Goal: Ask a question

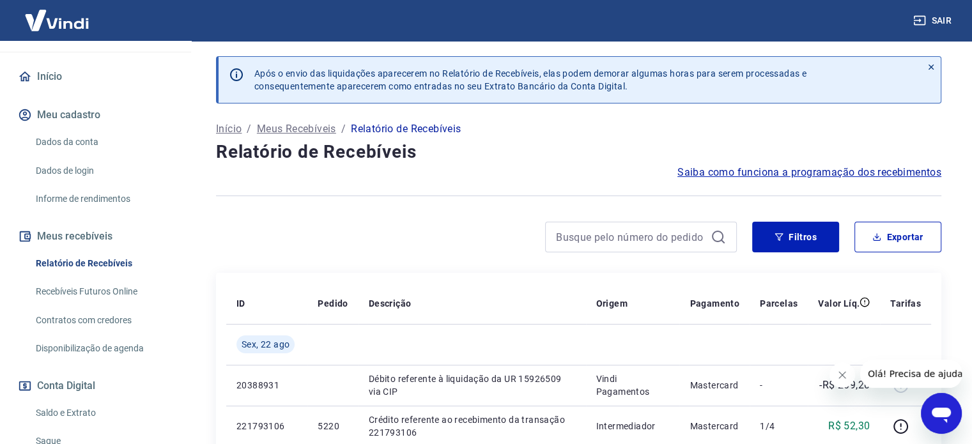
scroll to position [100, 0]
click at [791, 255] on div "Filtros Exportar" at bounding box center [578, 242] width 725 height 41
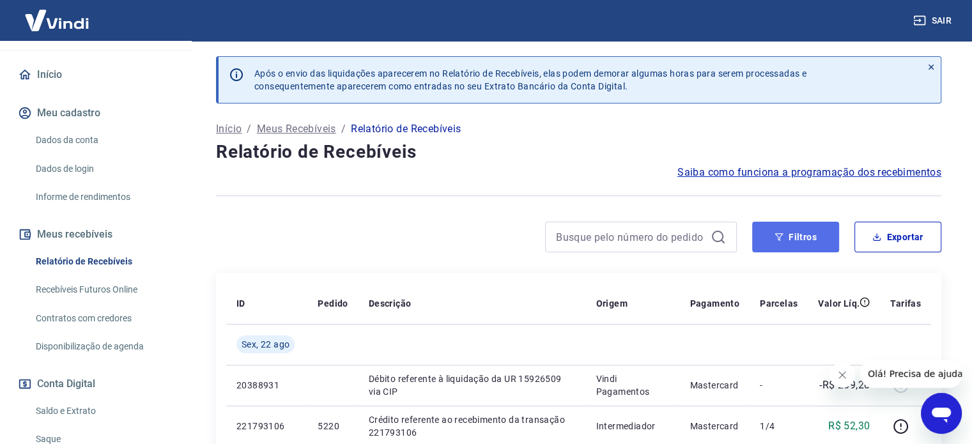
click at [790, 245] on button "Filtros" at bounding box center [795, 237] width 87 height 31
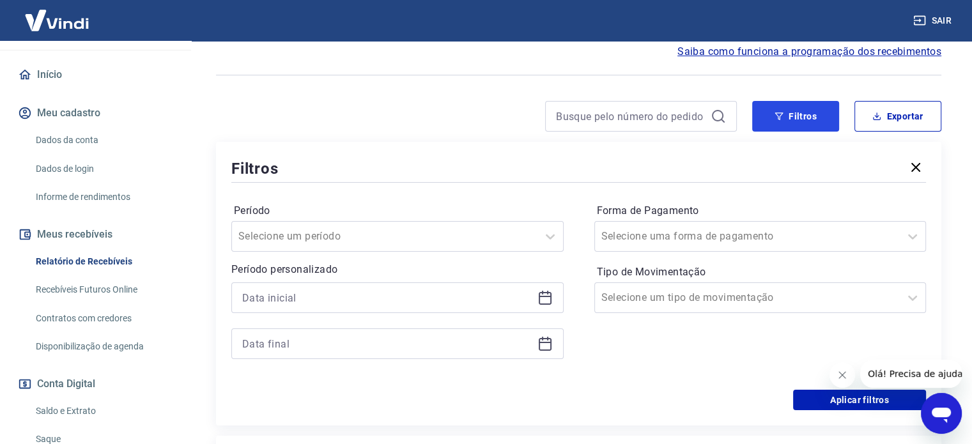
scroll to position [128, 0]
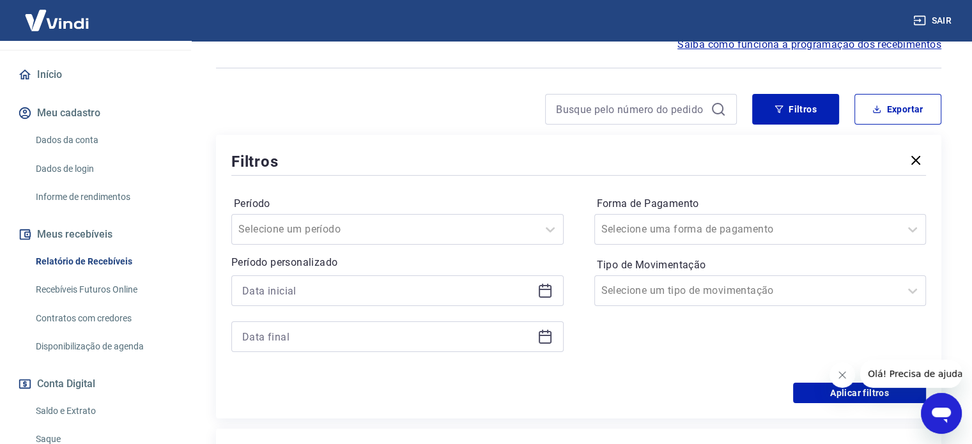
click at [544, 290] on icon at bounding box center [544, 289] width 13 height 1
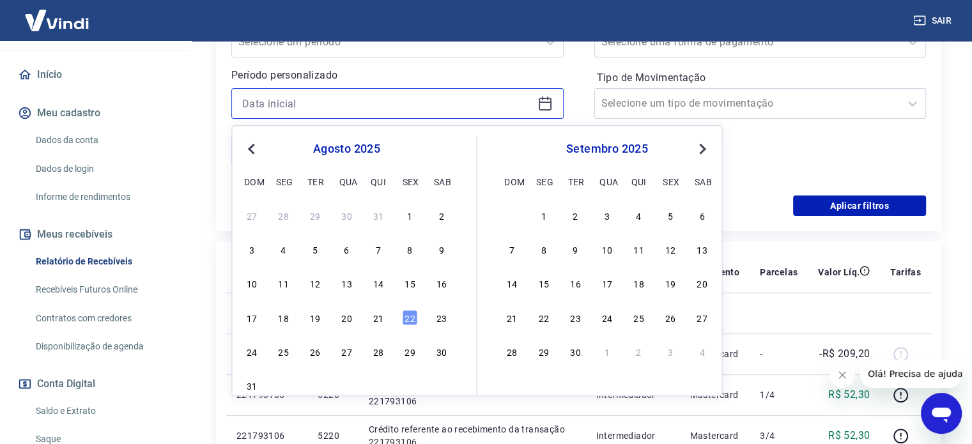
scroll to position [319, 0]
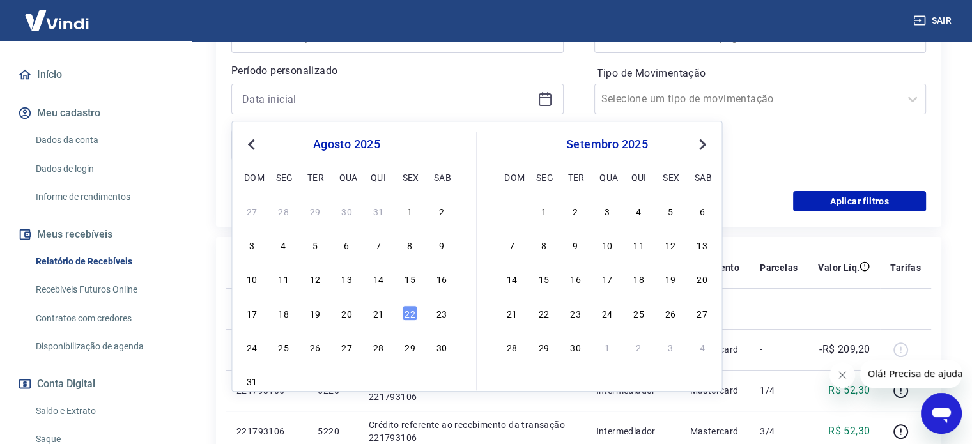
click at [248, 142] on button "Previous Month" at bounding box center [250, 144] width 15 height 15
click at [350, 277] on div "16" at bounding box center [346, 278] width 15 height 15
click at [350, 277] on th "Pedido" at bounding box center [332, 267] width 50 height 41
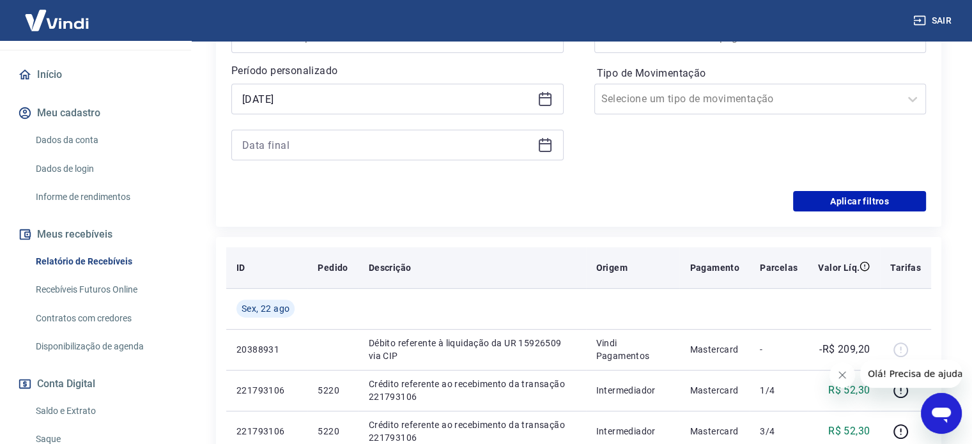
type input "[DATE]"
click at [348, 278] on th "Pedido" at bounding box center [332, 267] width 50 height 41
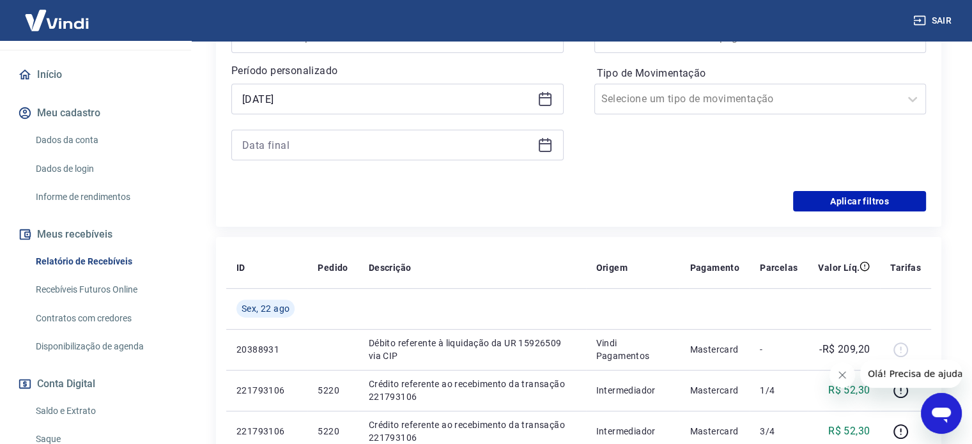
click at [549, 142] on icon at bounding box center [544, 144] width 15 height 15
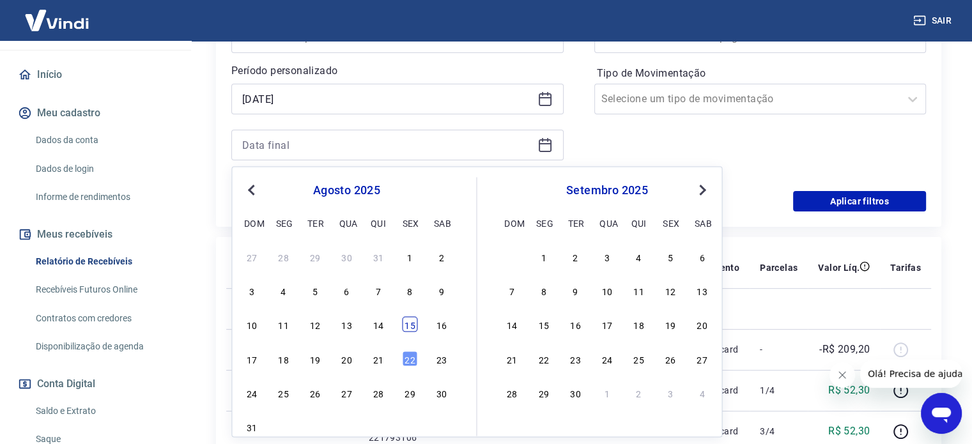
click at [404, 324] on div "15" at bounding box center [409, 324] width 15 height 15
click at [404, 324] on td at bounding box center [471, 308] width 227 height 41
type input "[DATE]"
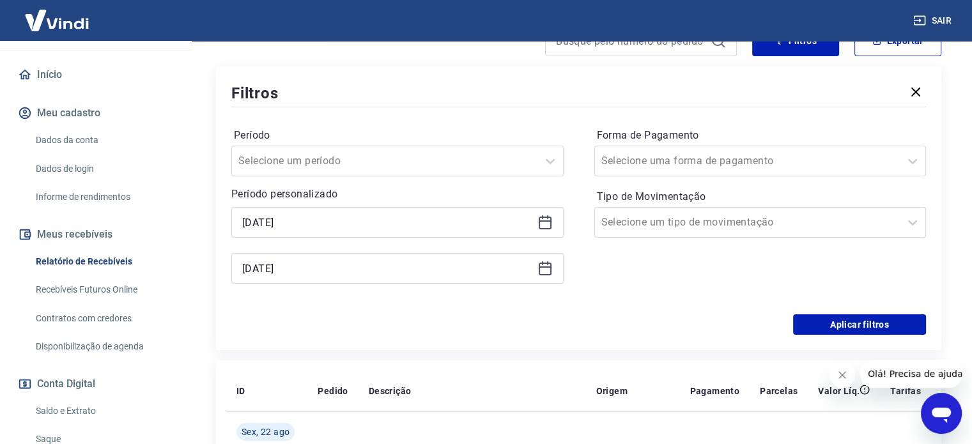
scroll to position [192, 0]
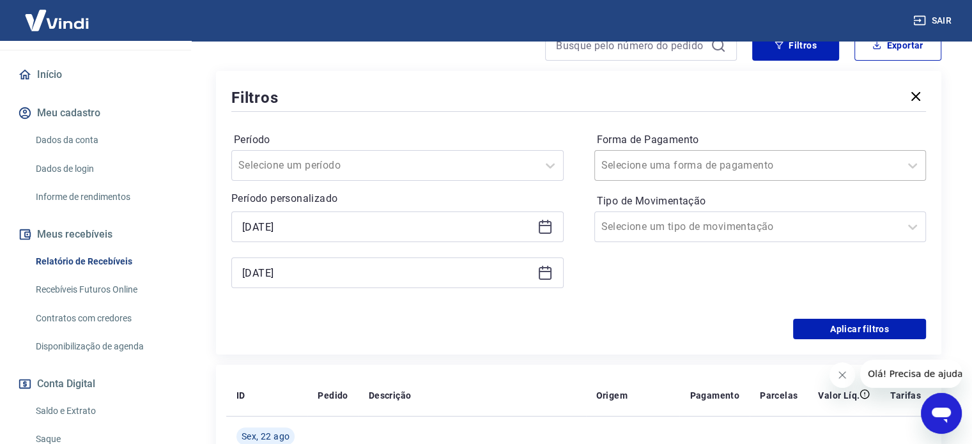
click at [718, 169] on div at bounding box center [747, 165] width 293 height 18
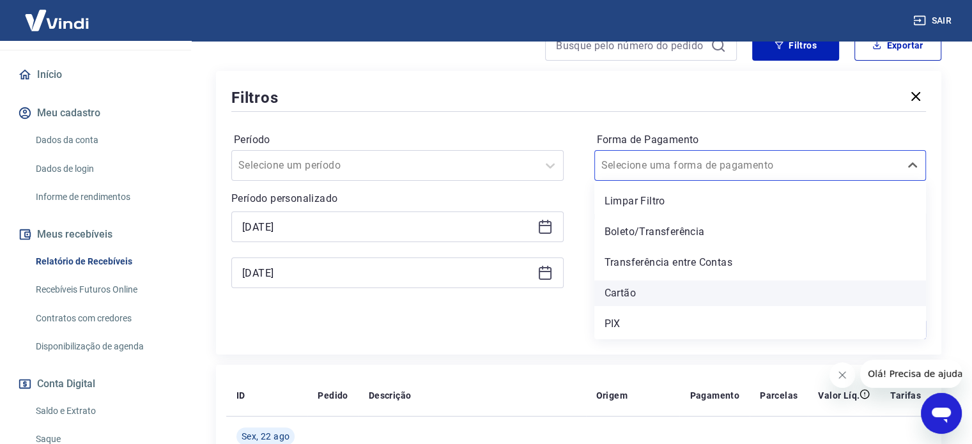
click at [613, 294] on div "Cartão" at bounding box center [760, 293] width 332 height 26
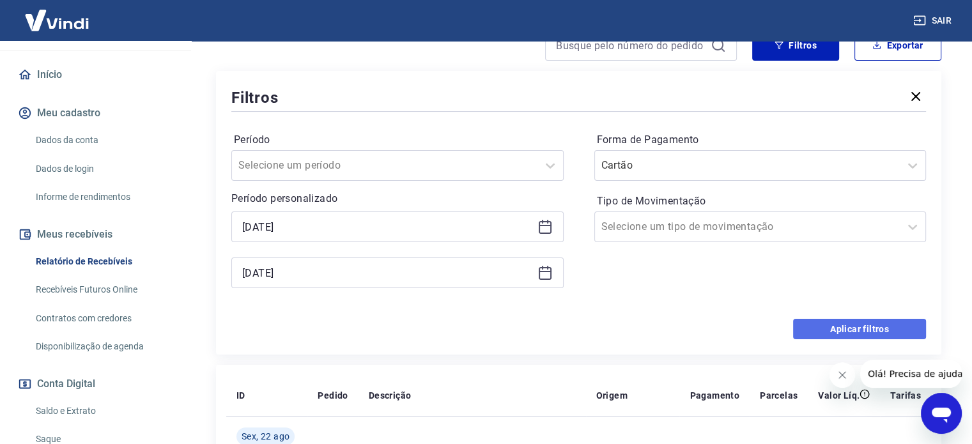
click at [879, 330] on button "Aplicar filtros" at bounding box center [859, 329] width 133 height 20
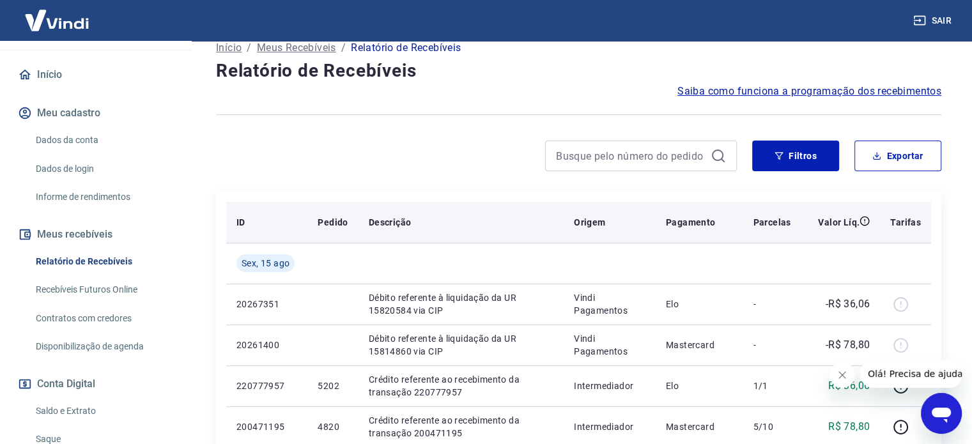
scroll to position [64, 0]
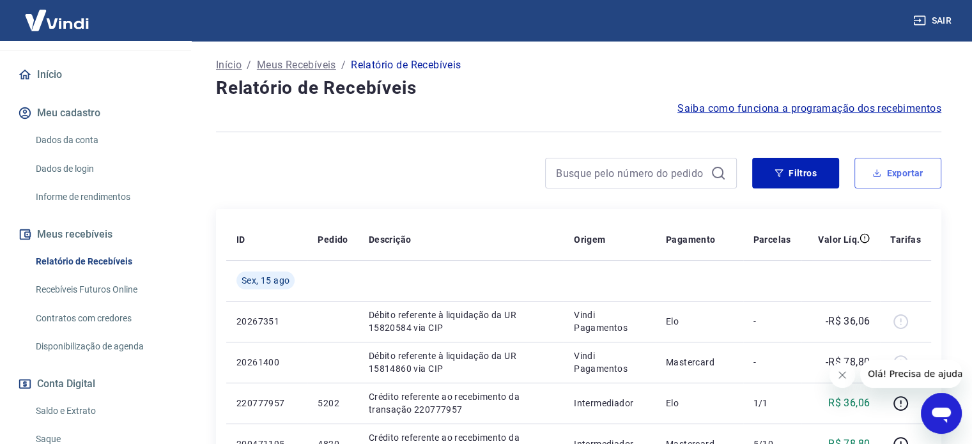
click at [911, 177] on button "Exportar" at bounding box center [897, 173] width 87 height 31
type input "[DATE]"
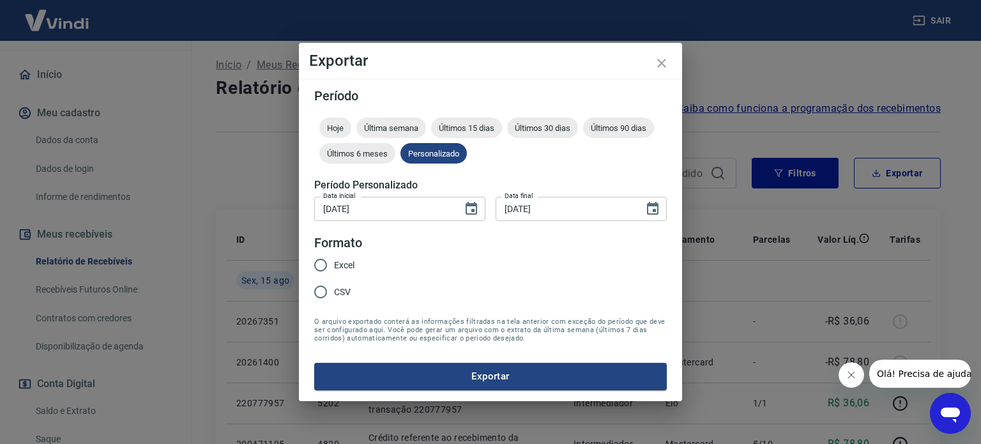
click at [340, 268] on span "Excel" at bounding box center [344, 265] width 20 height 13
click at [334, 268] on input "Excel" at bounding box center [320, 265] width 27 height 27
radio input "true"
click at [488, 372] on button "Exportar" at bounding box center [490, 376] width 353 height 27
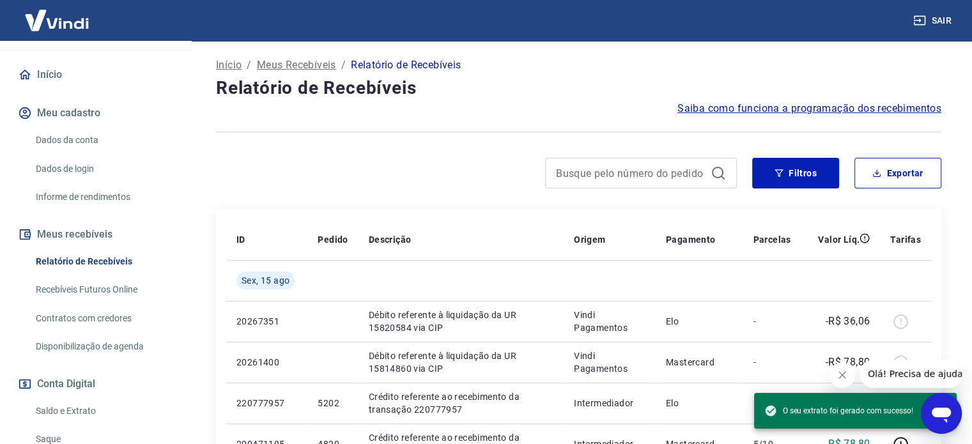
click at [940, 418] on icon "Abrir janela de mensagens" at bounding box center [940, 413] width 23 height 23
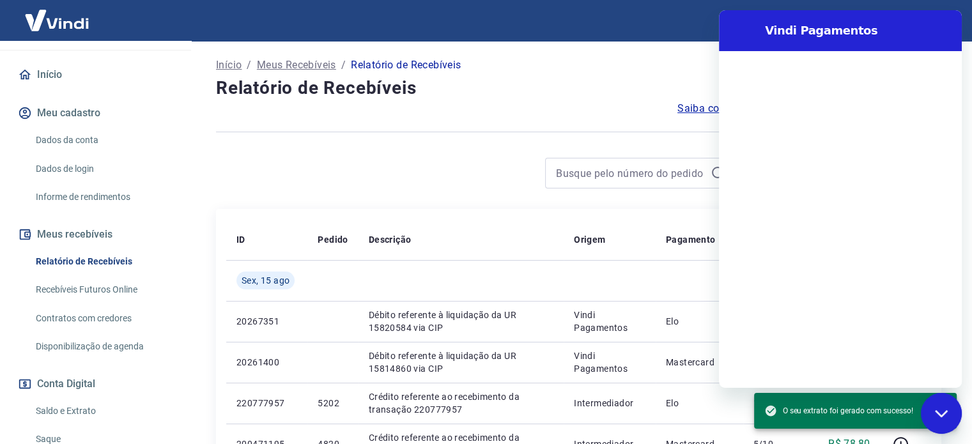
scroll to position [0, 0]
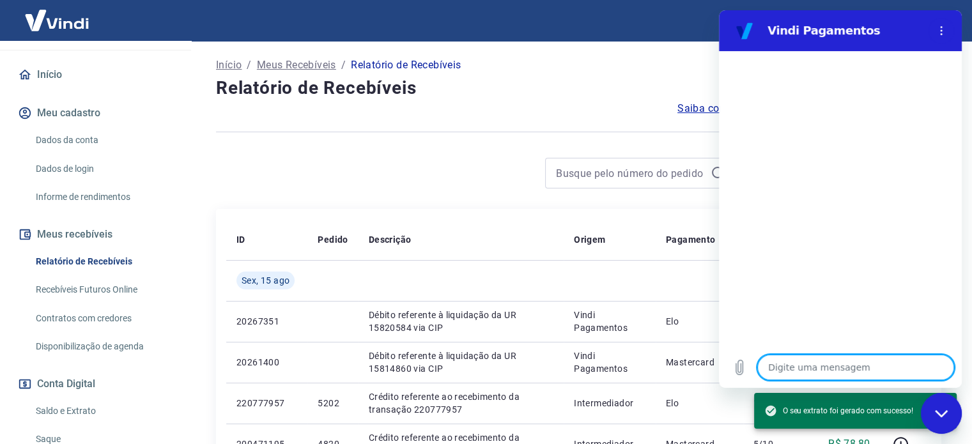
type textarea "B"
type textarea "x"
type textarea "Bo"
type textarea "x"
type textarea "Boa"
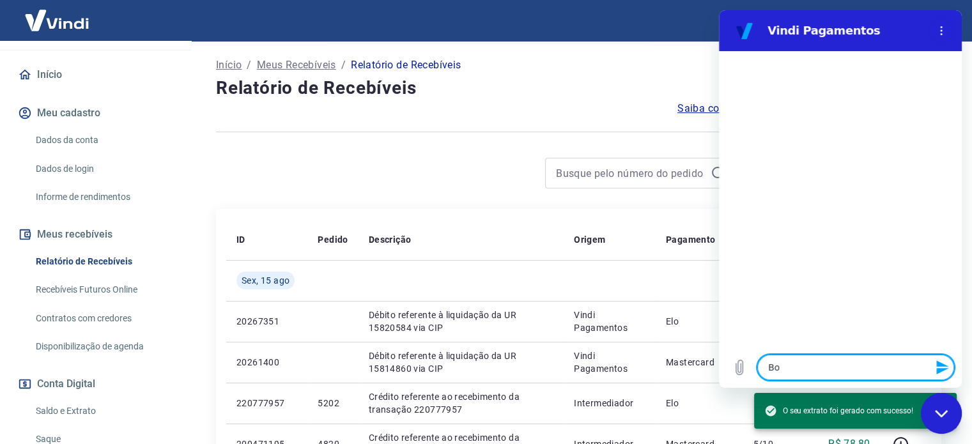
type textarea "x"
type textarea "Boa"
type textarea "x"
type textarea "Boa T"
type textarea "x"
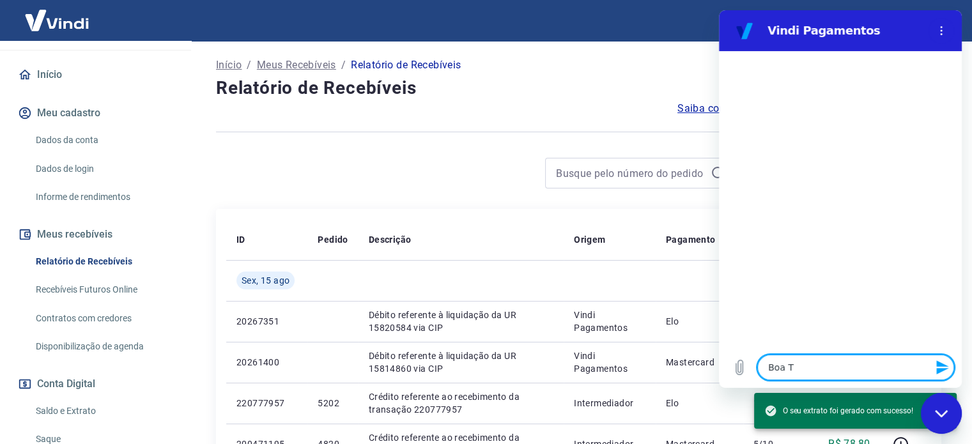
type textarea "Boa Ta"
type textarea "x"
type textarea "Boa Tar"
type textarea "x"
type textarea "Boa Tard"
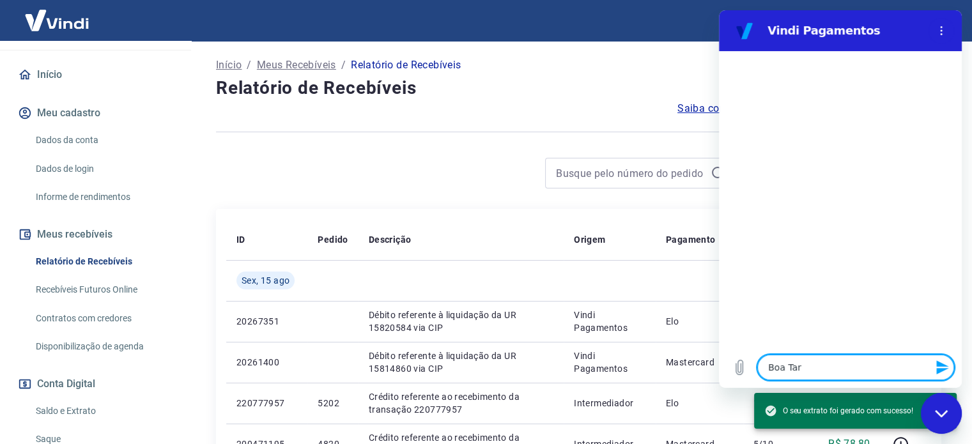
type textarea "x"
type textarea "Boa Tardd"
type textarea "x"
type textarea "Boa Tardde"
type textarea "x"
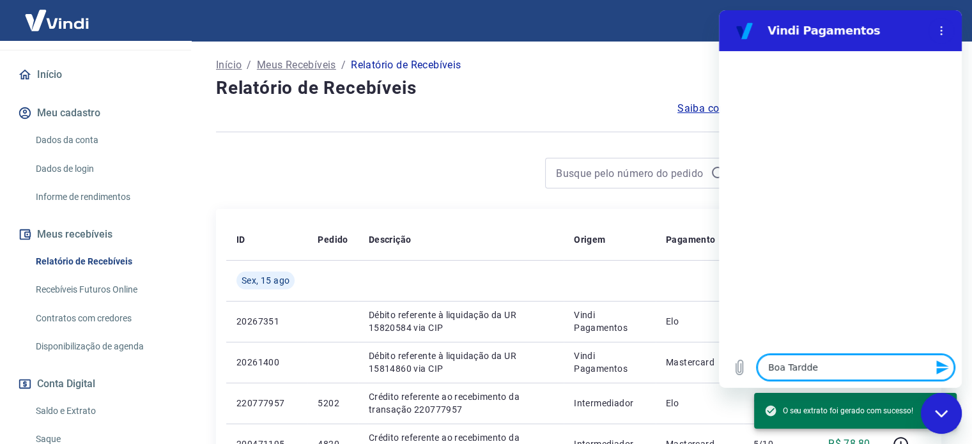
type textarea "Boa Tardd"
type textarea "x"
type textarea "Boa Tard"
type textarea "x"
type textarea "Boa Tarde"
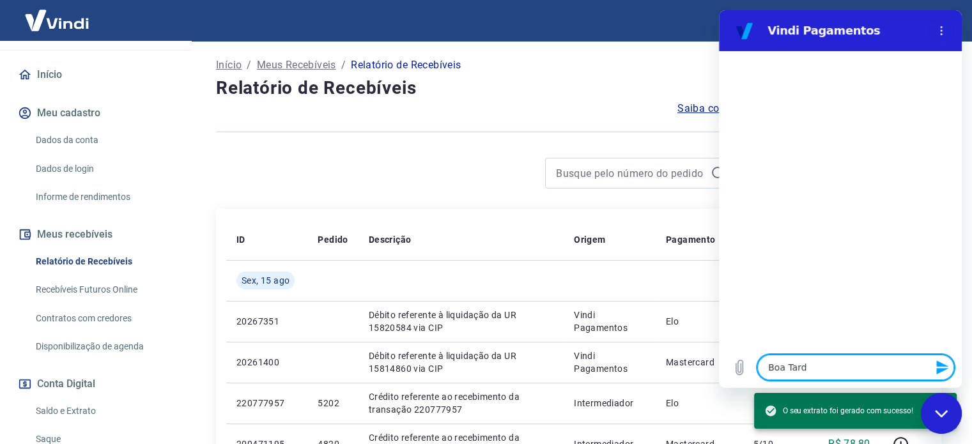
type textarea "x"
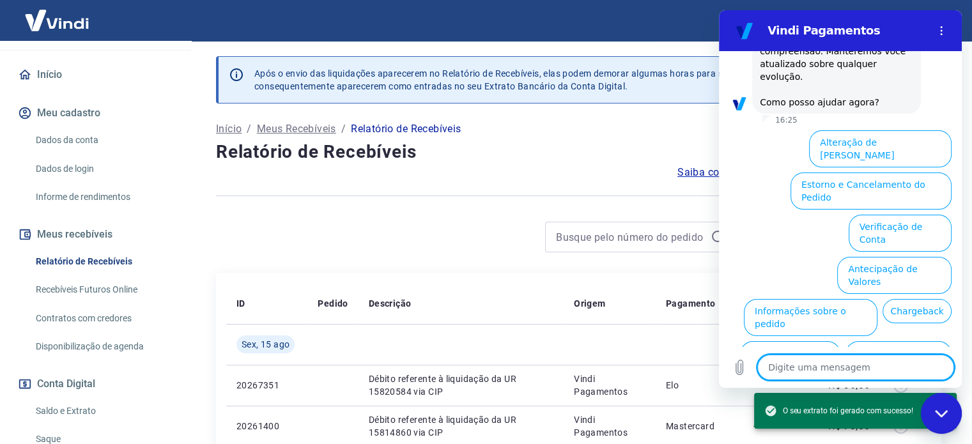
type textarea "x"
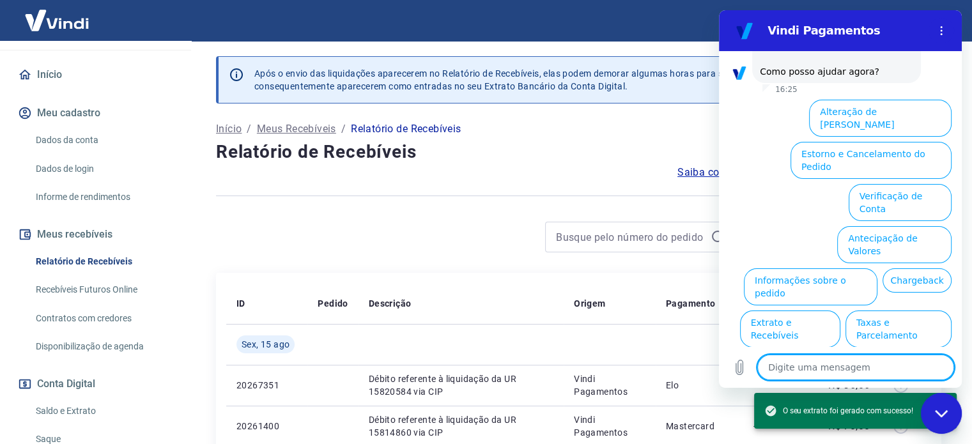
scroll to position [404, 0]
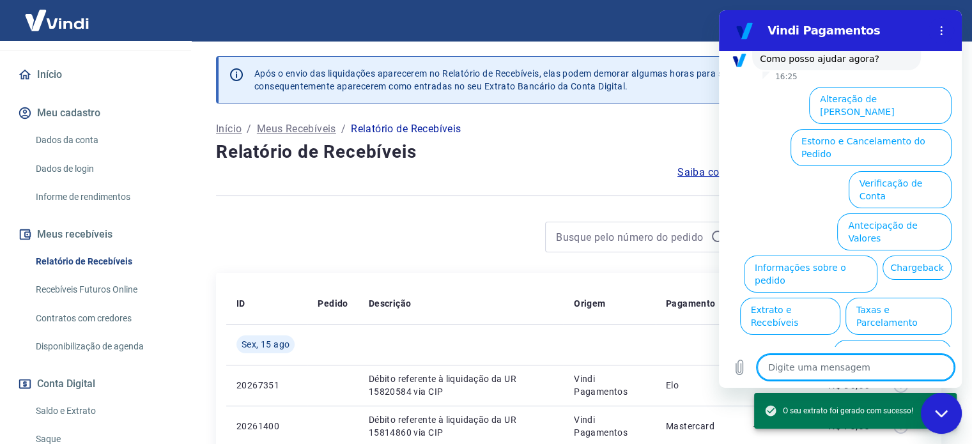
click at [857, 362] on textarea at bounding box center [855, 367] width 197 height 26
type textarea "F"
type textarea "x"
type textarea "Fa"
type textarea "x"
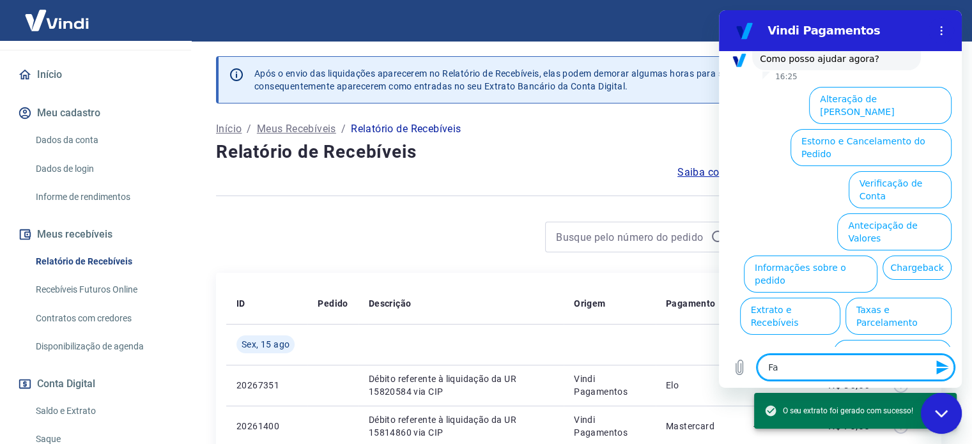
type textarea "Fal"
type textarea "x"
type textarea "Fala"
type textarea "x"
type textarea "Falar"
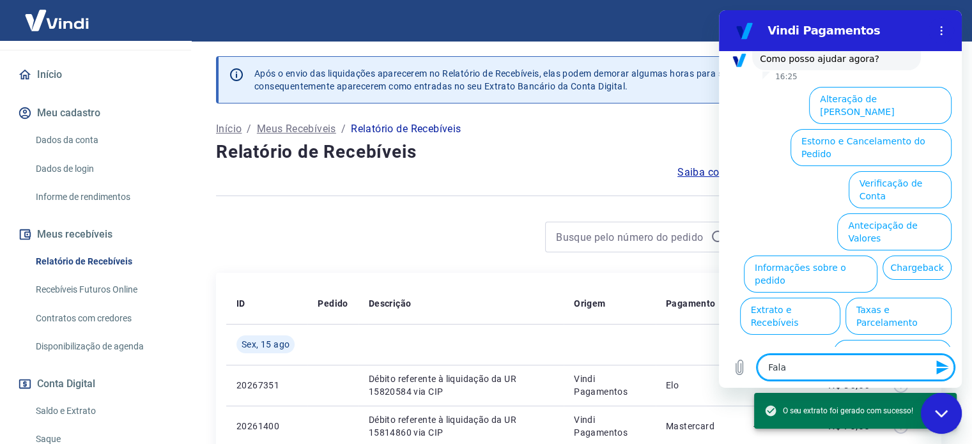
type textarea "x"
type textarea "Falar"
type textarea "x"
type textarea "Falar c"
type textarea "x"
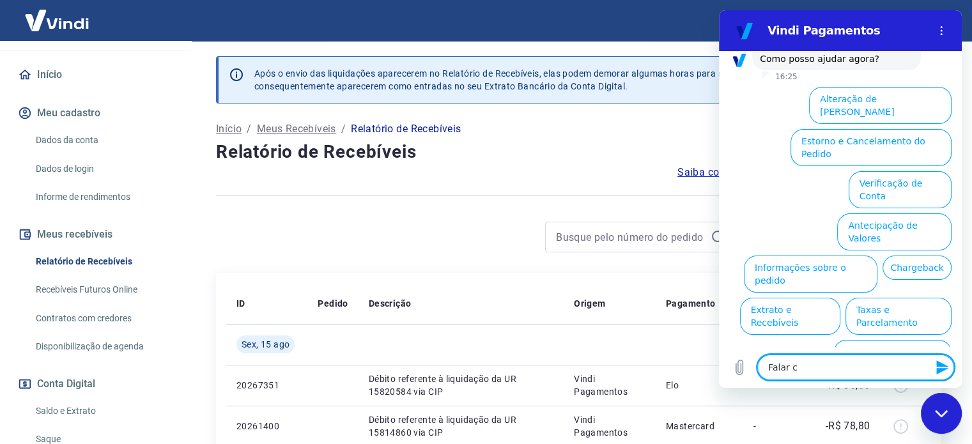
type textarea "Falar co"
type textarea "x"
type textarea "Falar com"
type textarea "x"
type textarea "Falar com"
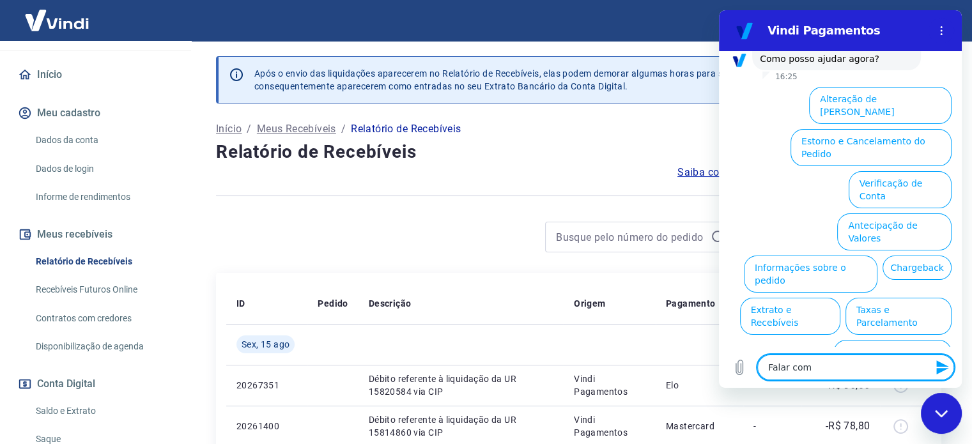
type textarea "x"
type textarea "Falar com A"
type textarea "x"
type textarea "Falar com At"
type textarea "x"
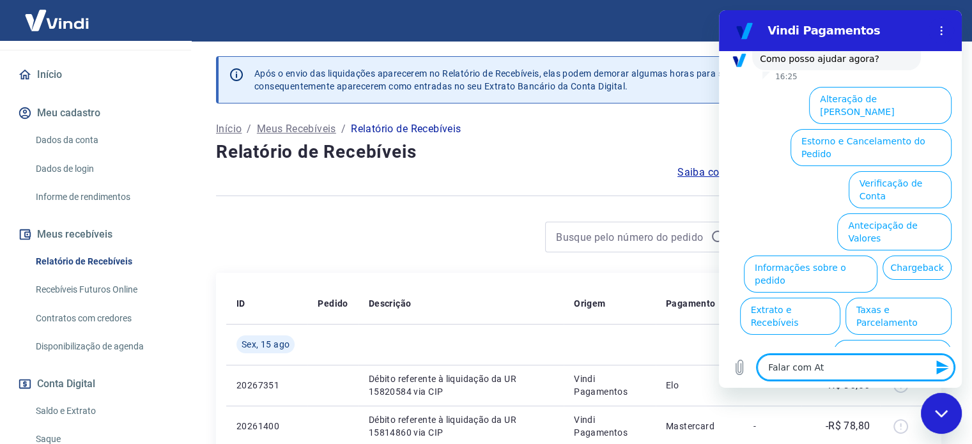
type textarea "Falar com Ate"
type textarea "x"
type textarea "Falar com [PERSON_NAME]"
type textarea "x"
type textarea "Falar com Atend"
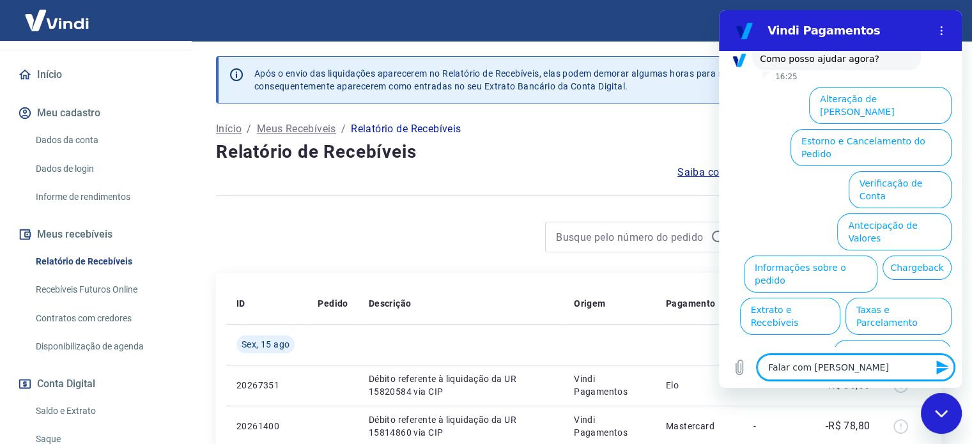
type textarea "x"
type textarea "Falar com Atende"
type textarea "x"
type textarea "Falar com Atendet"
type textarea "x"
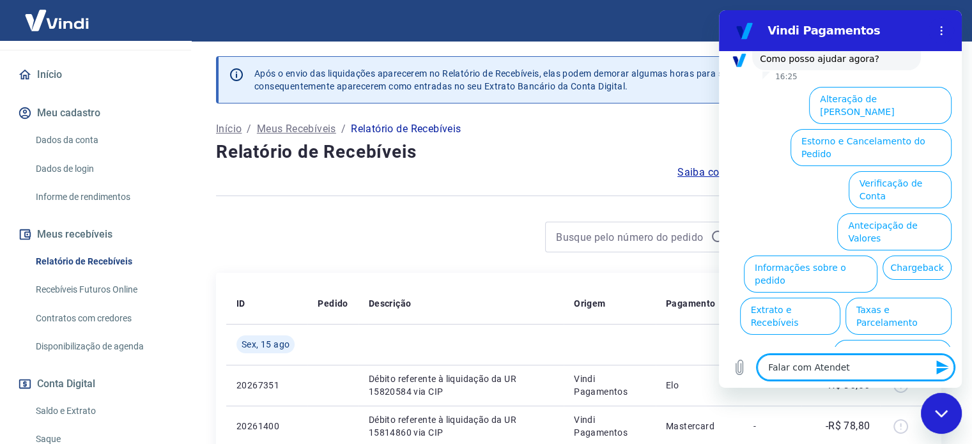
type textarea "Falar com Atendetn"
type textarea "x"
type textarea "Falar com Atendet"
type textarea "x"
type textarea "Falar com Atende"
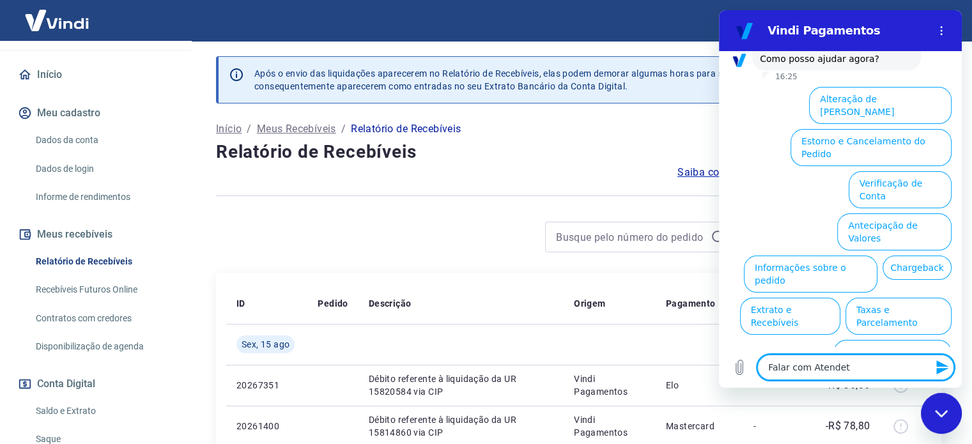
type textarea "x"
type textarea "Falar com Atend"
type textarea "x"
type textarea "Falar com [PERSON_NAME]"
type textarea "x"
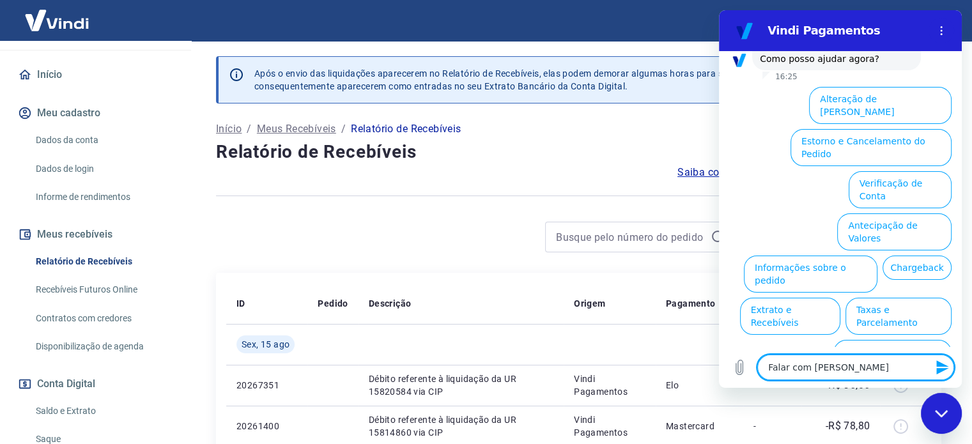
type textarea "Falar com Ate"
type textarea "x"
type textarea "Falar com At"
type textarea "x"
type textarea "Falar com A"
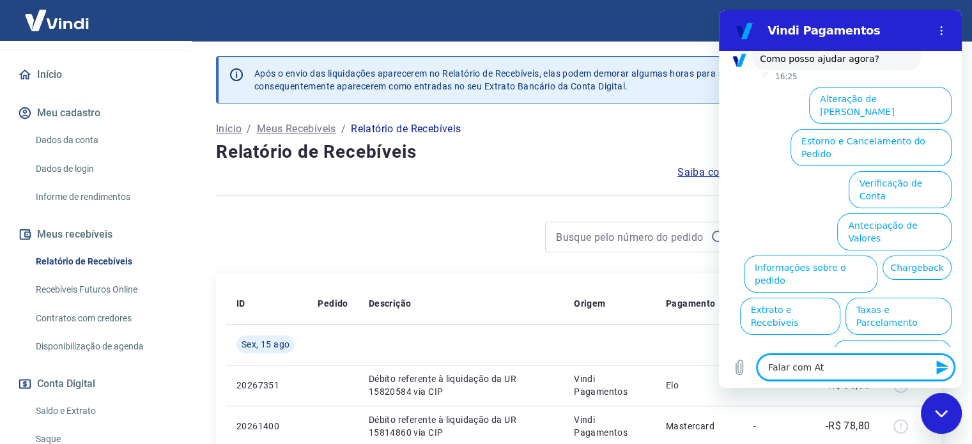
type textarea "x"
type textarea "Falar com"
type textarea "x"
type textarea "Falar com"
type textarea "x"
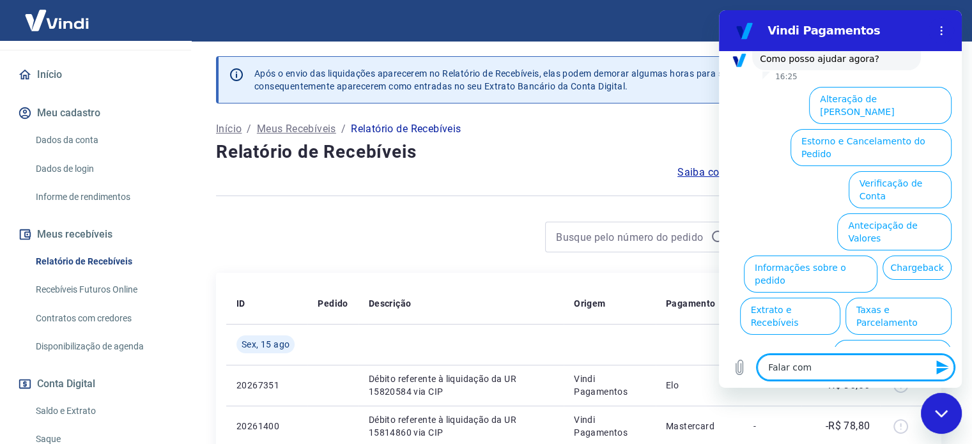
type textarea "Falar co"
type textarea "x"
type textarea "Falar c"
type textarea "x"
type textarea "Falar"
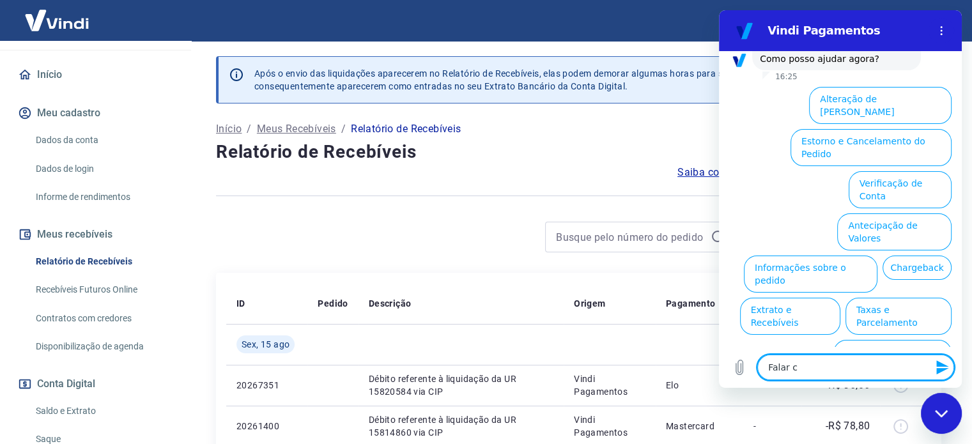
type textarea "x"
type textarea "Falar"
type textarea "x"
type textarea "Fala"
type textarea "x"
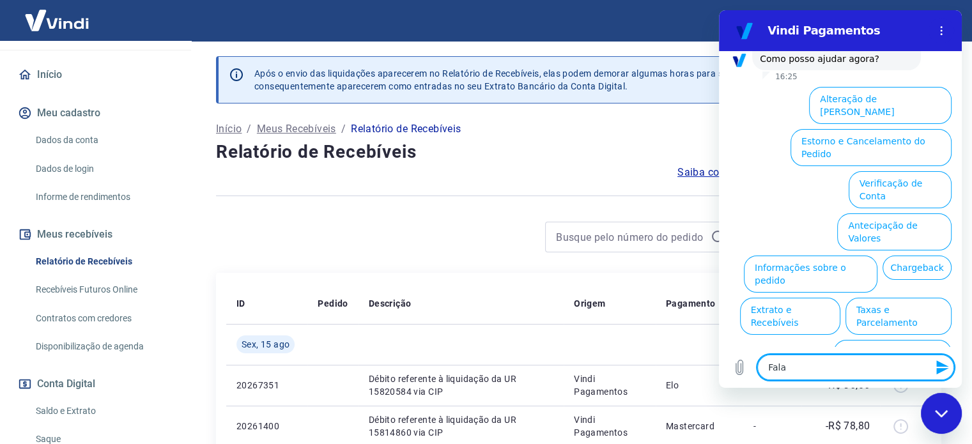
type textarea "Fal"
type textarea "x"
type textarea "Fa"
type textarea "x"
type textarea "F"
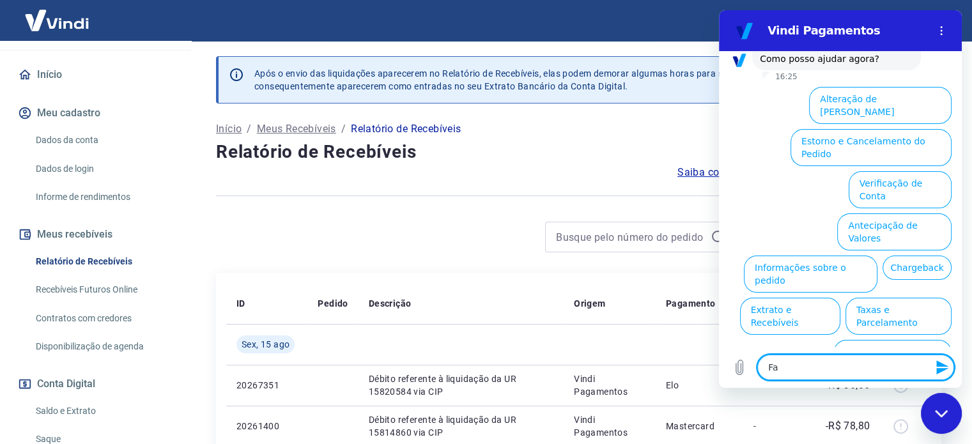
type textarea "x"
type textarea "e"
type textarea "x"
type textarea "es"
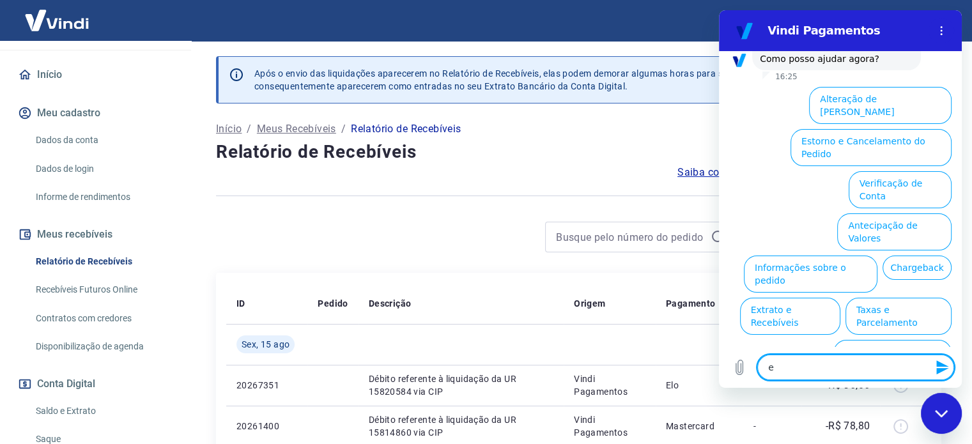
type textarea "x"
type textarea "est"
type textarea "x"
type textarea "esto"
type textarea "x"
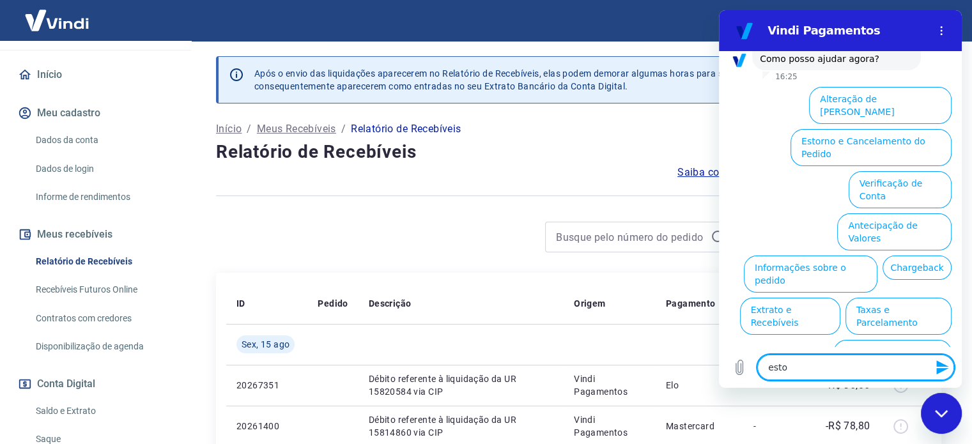
type textarea "estou"
type textarea "x"
type textarea "estou"
type textarea "x"
type textarea "estou c"
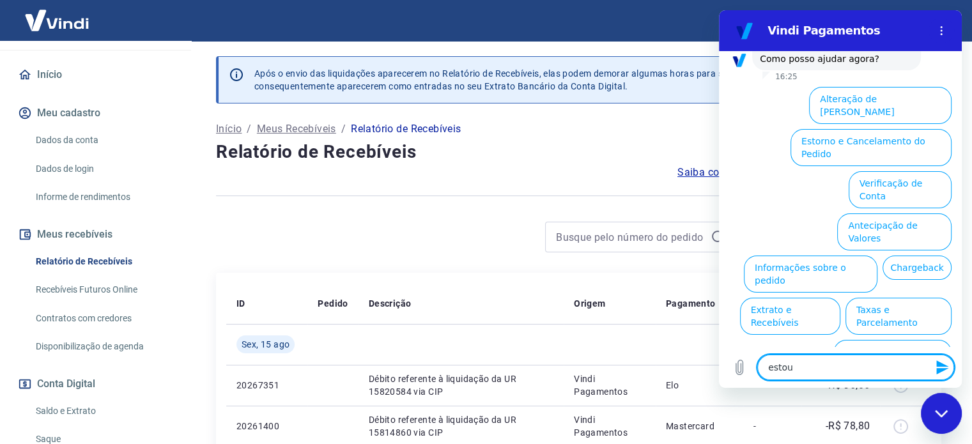
type textarea "x"
type textarea "estou co"
type textarea "x"
type textarea "estou com"
type textarea "x"
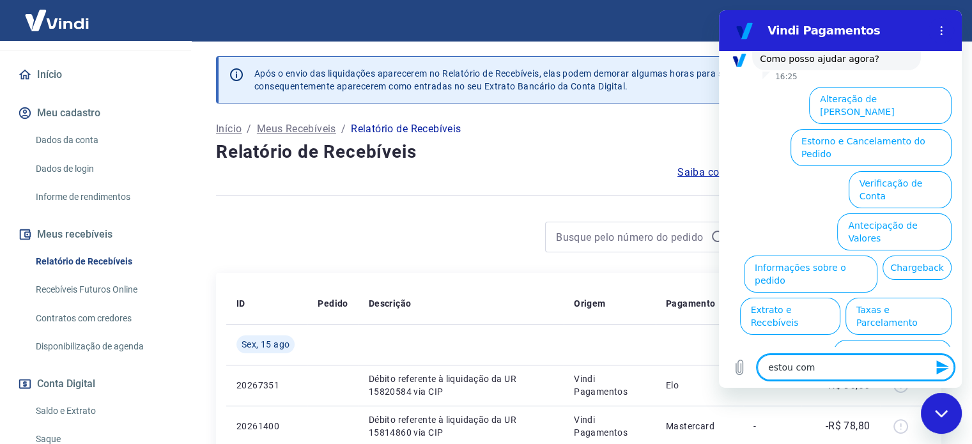
type textarea "estou com"
type textarea "x"
type textarea "estou com p"
type textarea "x"
type textarea "estou com pr"
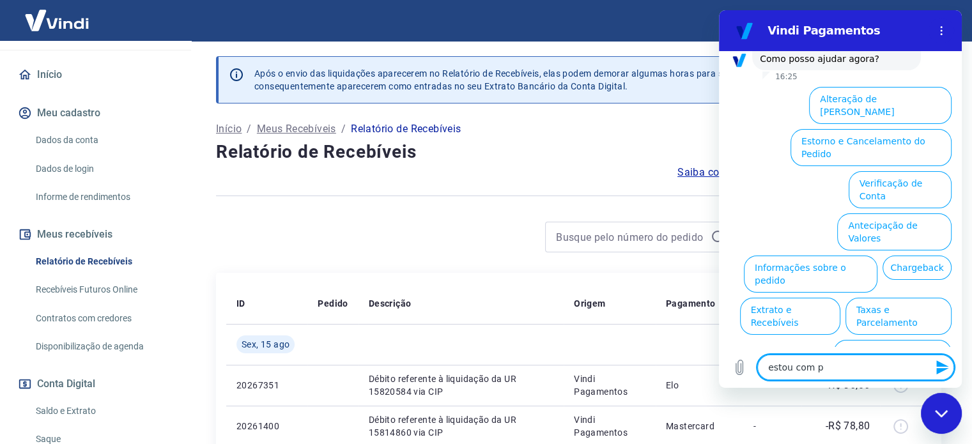
type textarea "x"
type textarea "estou com pro"
type textarea "x"
type textarea "estou com prob"
type textarea "x"
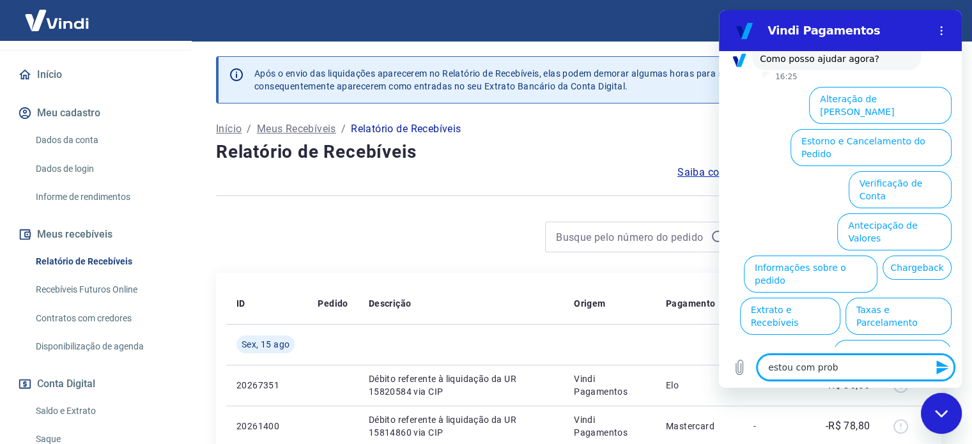
type textarea "estou com probl"
type textarea "x"
type textarea "estou com proble"
type textarea "x"
type textarea "estou com problem"
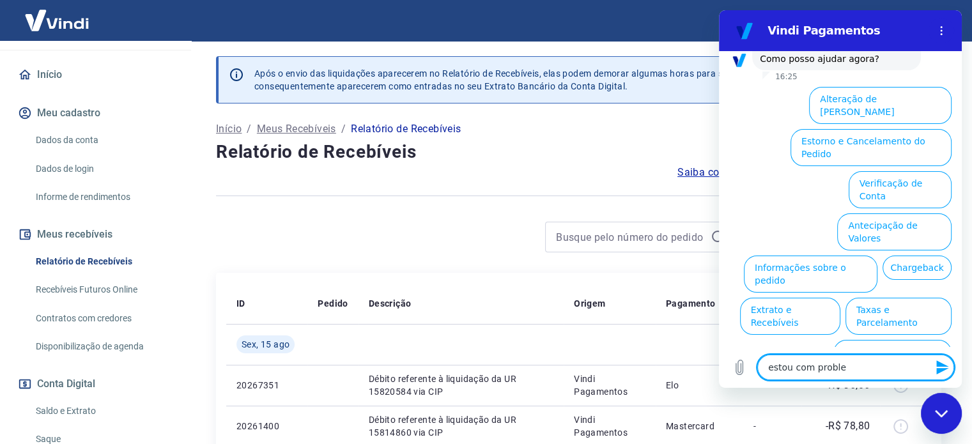
type textarea "x"
type textarea "estou com problema"
type textarea "x"
type textarea "estou com problemas"
type textarea "x"
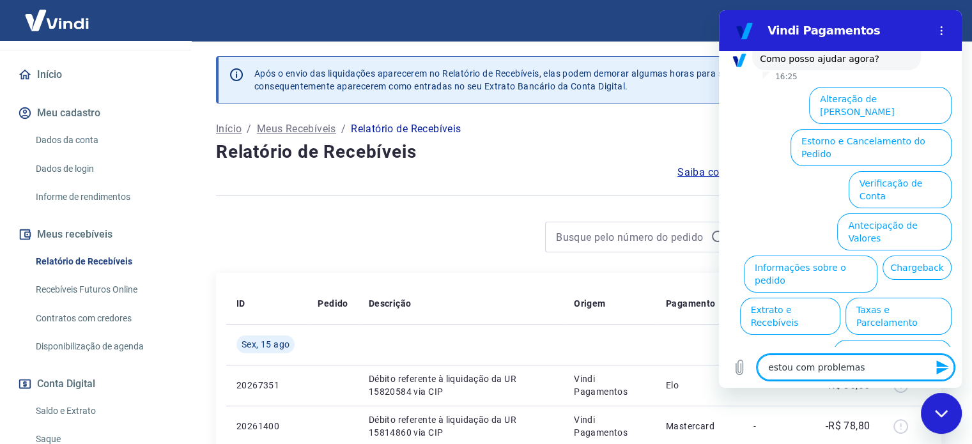
type textarea "estou com problemas"
type textarea "x"
type textarea "estou com problemas n"
type textarea "x"
type textarea "estou com problemas no"
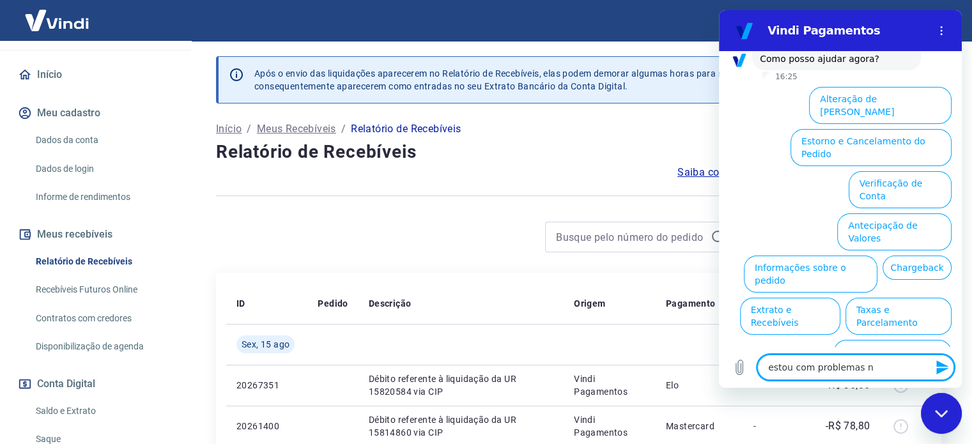
type textarea "x"
type textarea "estou com problemas no"
type textarea "x"
type textarea "estou com problemas no p"
type textarea "x"
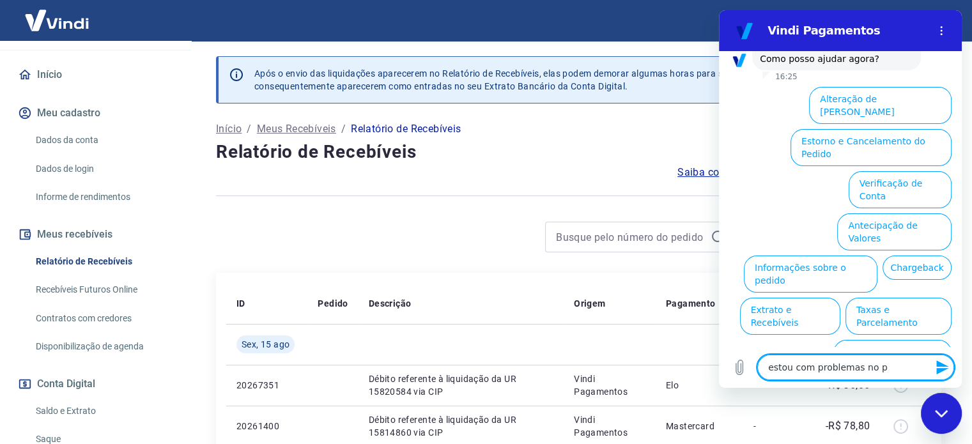
type textarea "estou com problemas no pa"
type textarea "x"
type textarea "estou com problemas no pag"
type textarea "x"
type textarea "estou com problemas no paga"
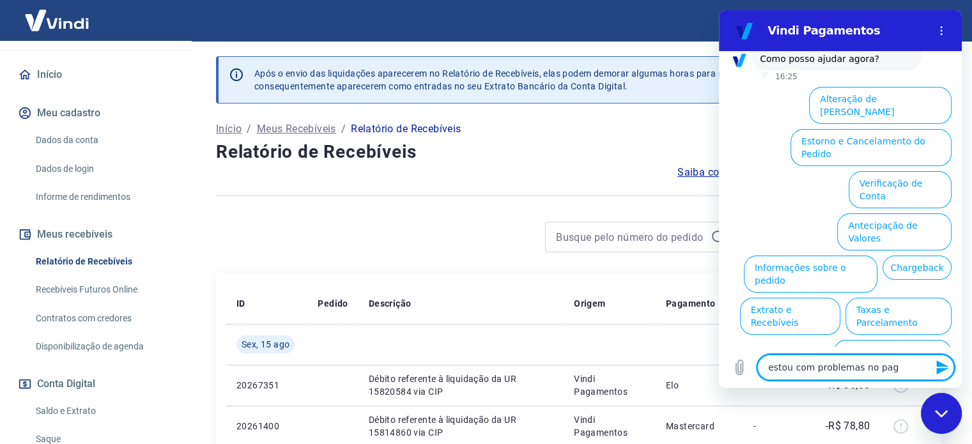
type textarea "x"
type textarea "estou com problemas no pagam"
type textarea "x"
type textarea "estou com problemas no pagame"
type textarea "x"
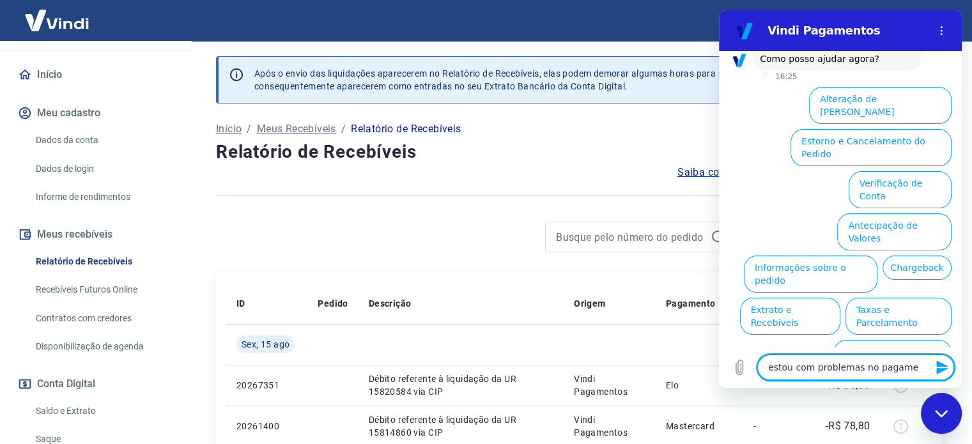
type textarea "estou com problemas no pagamen"
type textarea "x"
type textarea "estou com problemas no pagament"
type textarea "x"
type textarea "estou com problemas no pagamento"
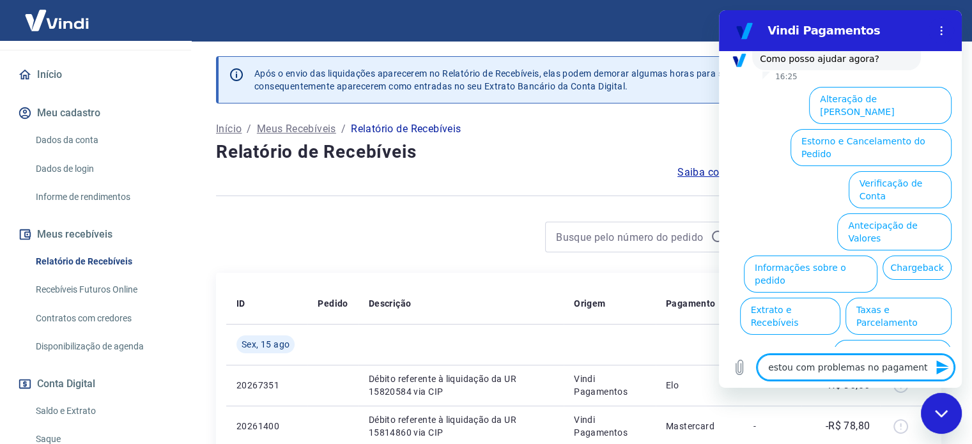
type textarea "x"
type textarea "estou com problemas no pagamento"
type textarea "x"
type textarea "estou com problemas no pagamento d"
type textarea "x"
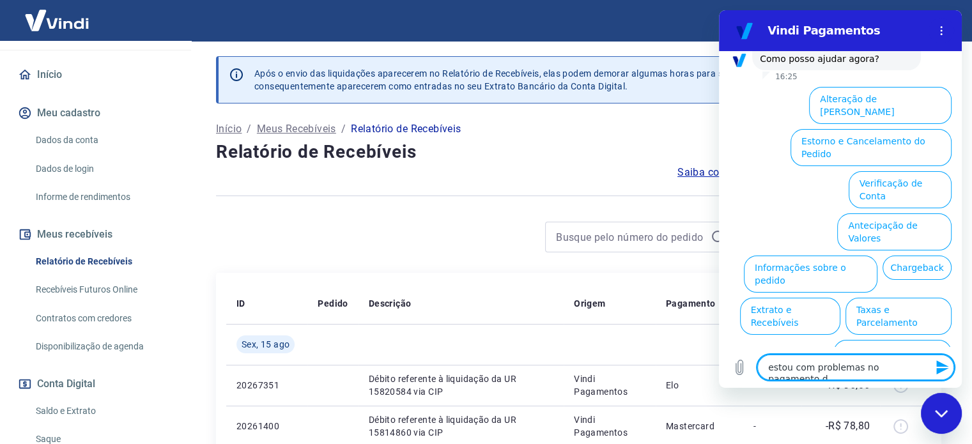
type textarea "estou com problemas no pagamento de"
type textarea "x"
type textarea "estou com problemas no pagamento de"
type textarea "x"
type textarea "estou com problemas no pagamento de c"
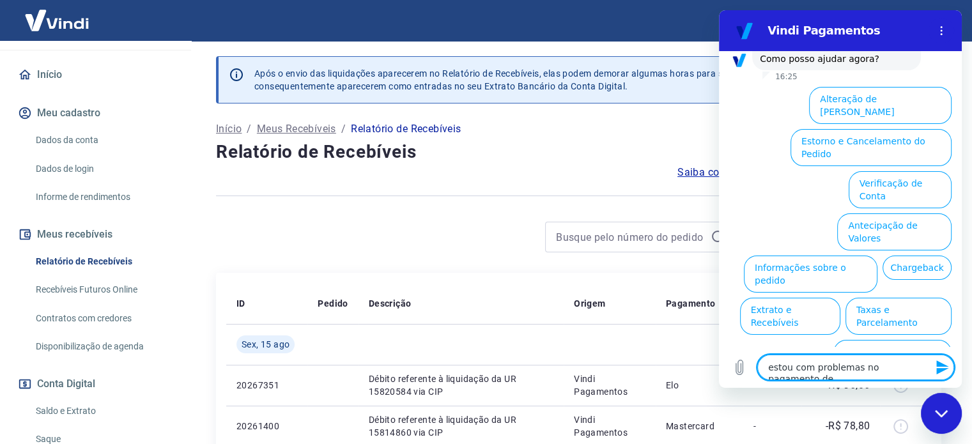
type textarea "x"
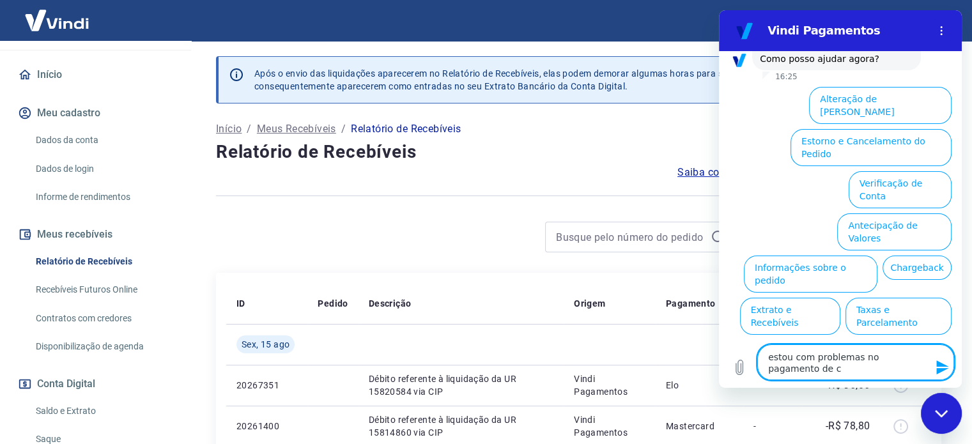
type textarea "estou com problemas no pagamento de ca"
type textarea "x"
type textarea "estou com problemas no pagamento de car"
type textarea "x"
type textarea "estou com problemas no pagamento de cart"
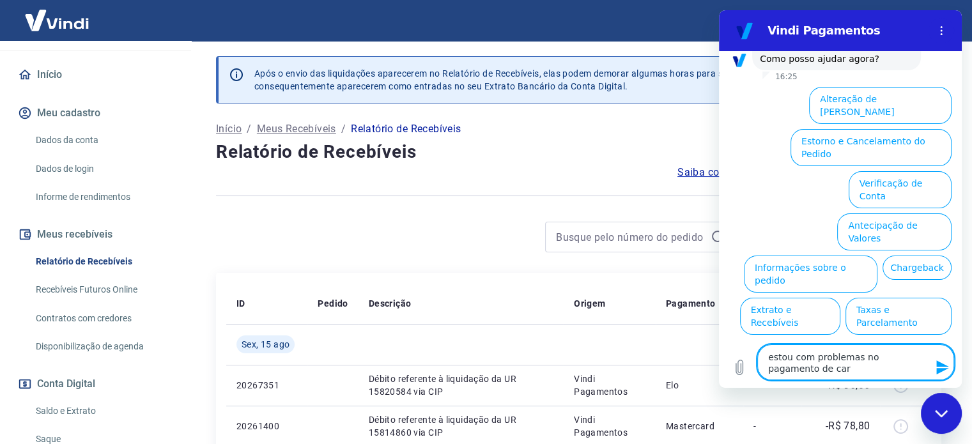
type textarea "x"
type textarea "estou com problemas no pagamento de car"
type textarea "x"
type textarea "estou com problemas no pagamento de ca"
type textarea "x"
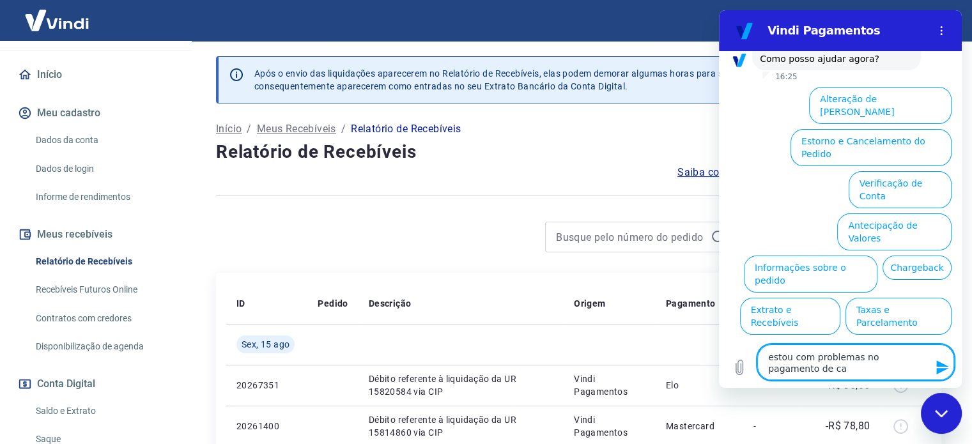
type textarea "estou com problemas no pagamento de c"
type textarea "x"
type textarea "estou com problemas no pagamento de"
type textarea "x"
type textarea "estou com problemas no pagamento de"
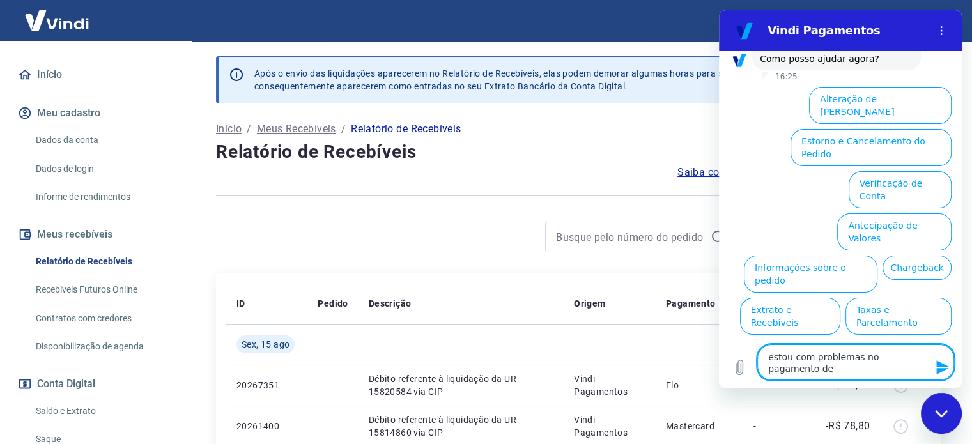
type textarea "x"
type textarea "estou com problemas no pagamento d"
type textarea "x"
type textarea "estou com problemas no pagamento"
type textarea "x"
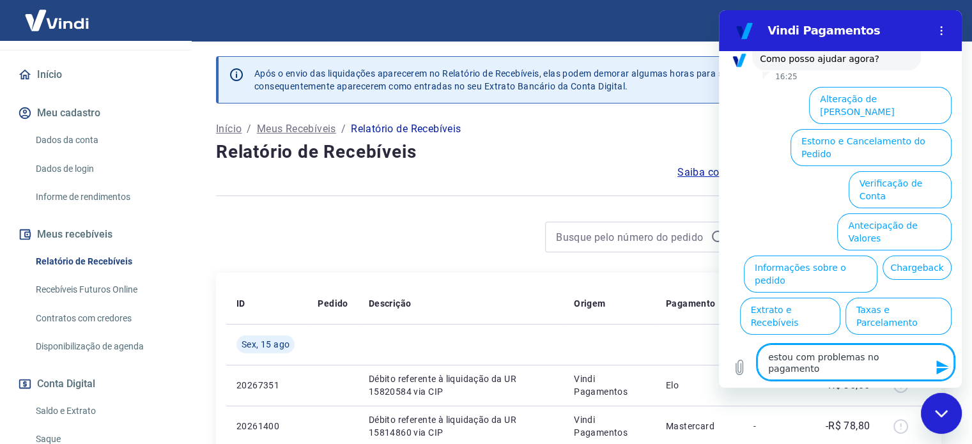
type textarea "estou com problemas no pagamento"
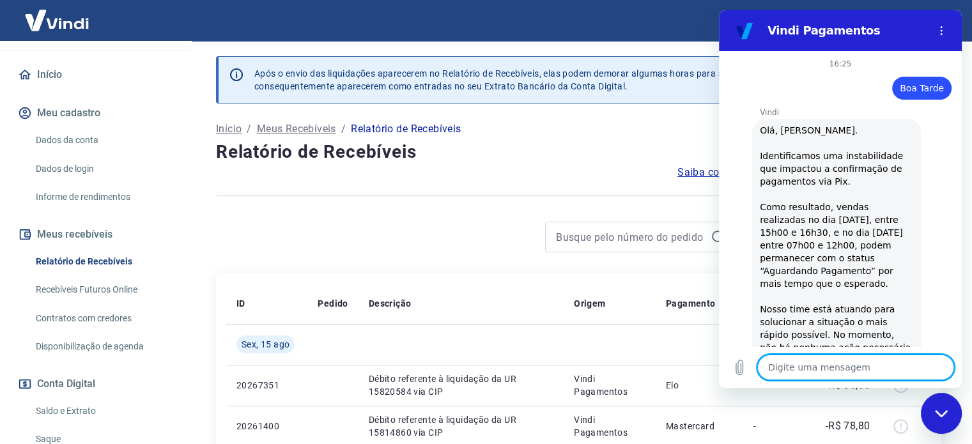
scroll to position [291, 0]
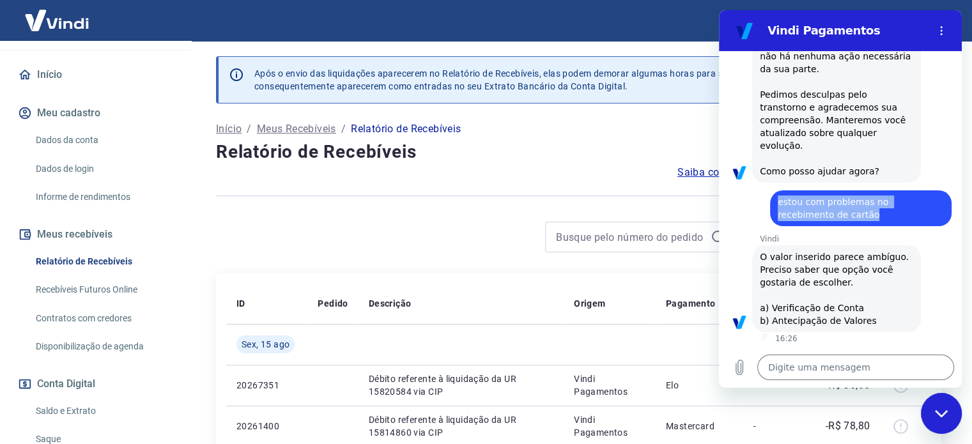
drag, startPoint x: 777, startPoint y: 199, endPoint x: 820, endPoint y: 218, distance: 46.9
click at [820, 218] on div "diz: estou com problemas no recebimento de cartão" at bounding box center [860, 208] width 181 height 36
copy span "estou com problemas no recebimento de cartão"
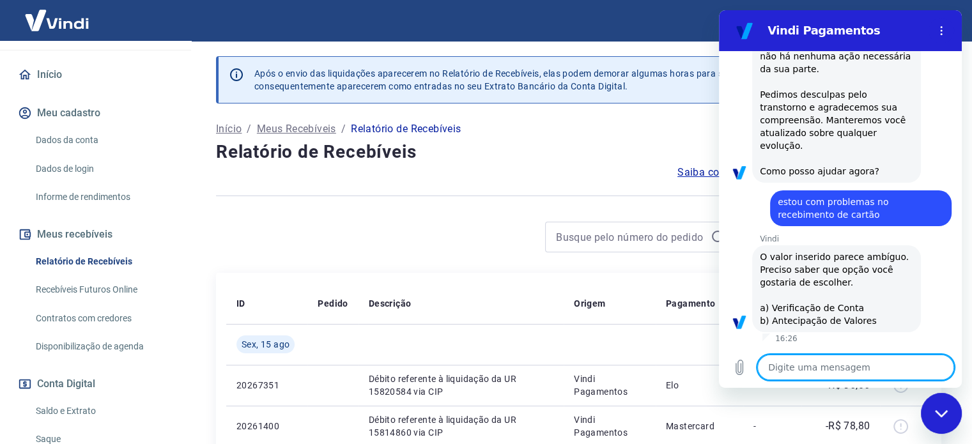
click at [814, 363] on textarea at bounding box center [855, 367] width 197 height 26
paste textarea "estou com problemas no recebimento de cartão"
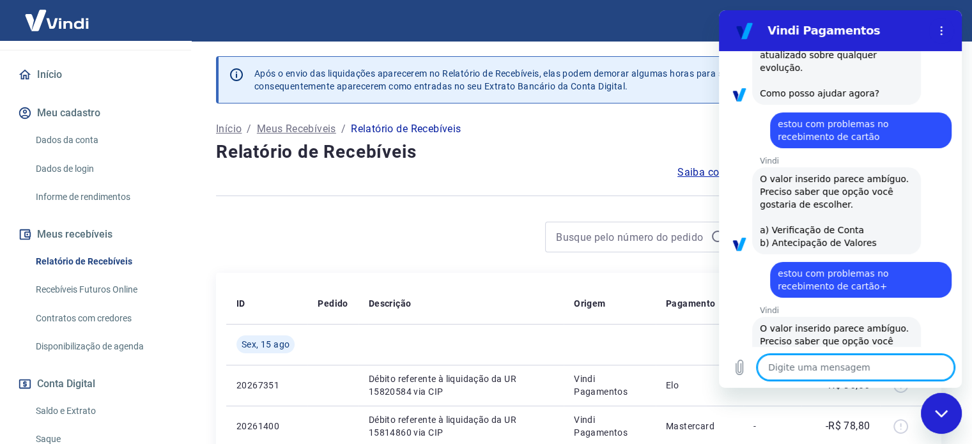
scroll to position [284, 0]
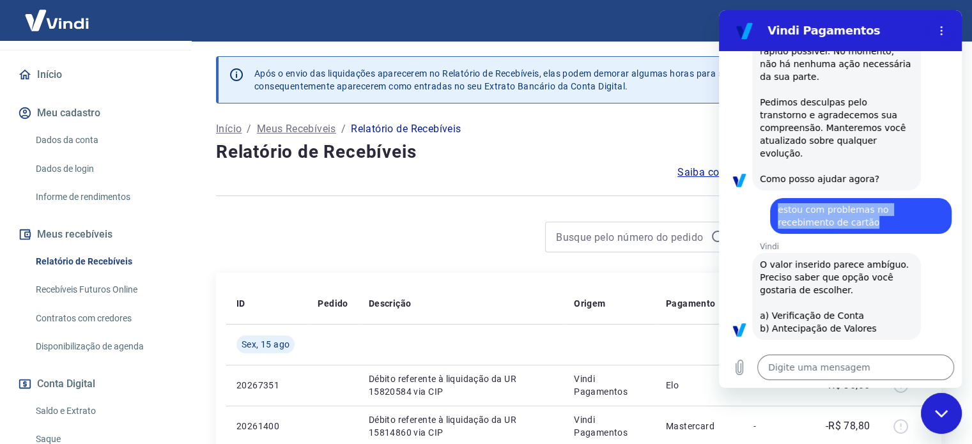
drag, startPoint x: 781, startPoint y: 210, endPoint x: 813, endPoint y: 225, distance: 36.3
click at [813, 225] on div "diz: estou com problemas no recebimento de cartão" at bounding box center [860, 216] width 181 height 36
copy span "estou com problemas no recebimento de cartão"
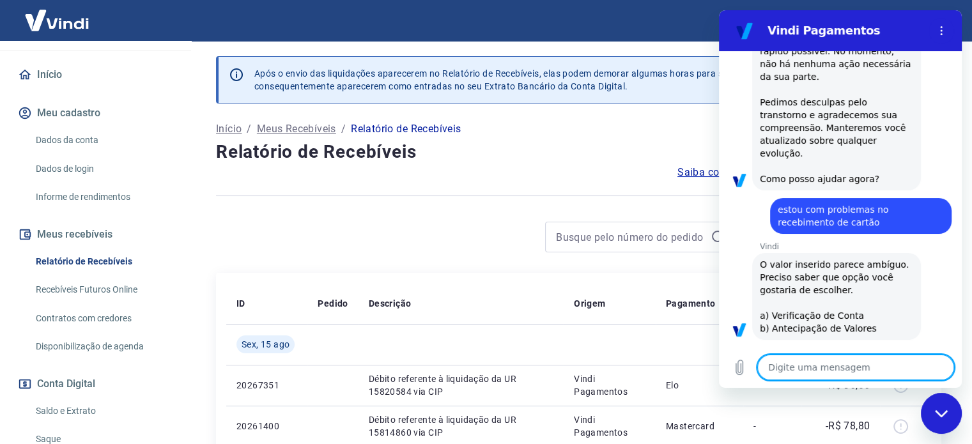
click at [775, 370] on textarea at bounding box center [855, 367] width 197 height 26
paste textarea "estou com problemas no recebimento de cartão"
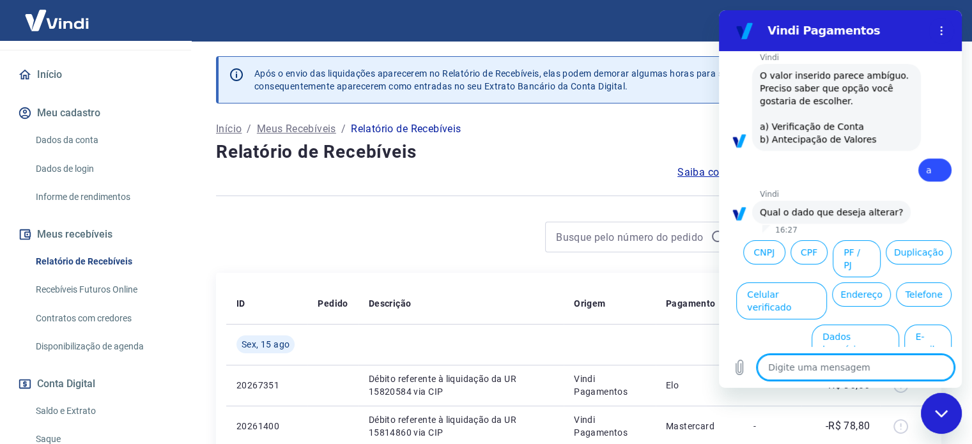
scroll to position [878, 0]
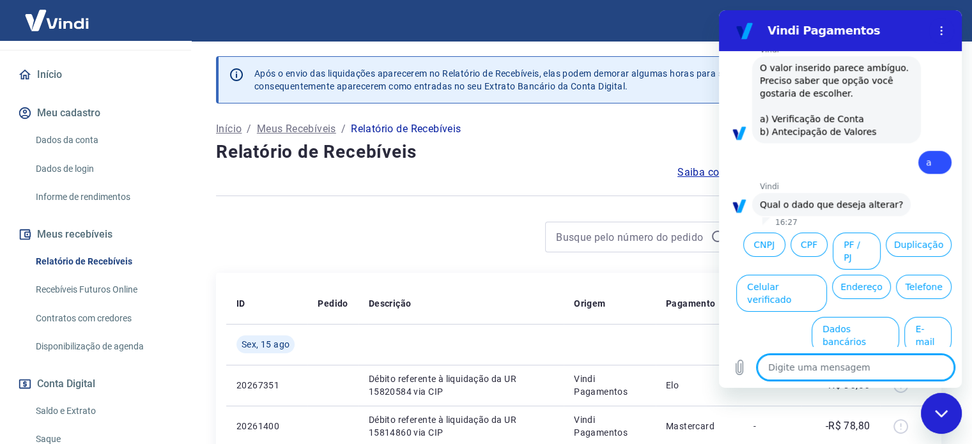
click at [862, 373] on textarea at bounding box center [855, 367] width 197 height 26
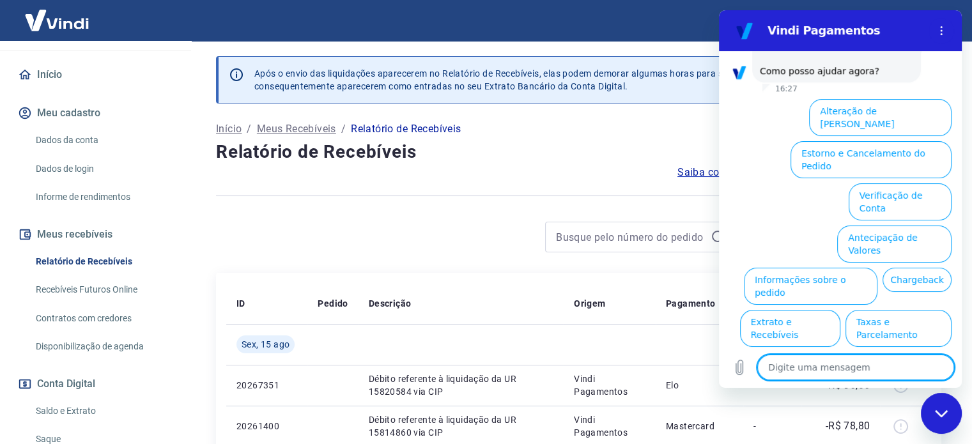
scroll to position [1428, 0]
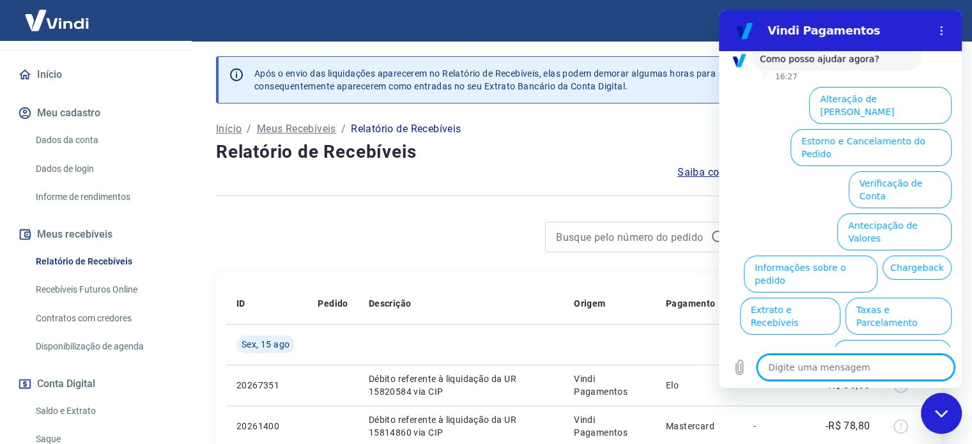
click at [839, 365] on textarea at bounding box center [855, 367] width 197 height 26
paste textarea "estou com problemas no recebimento de cartão"
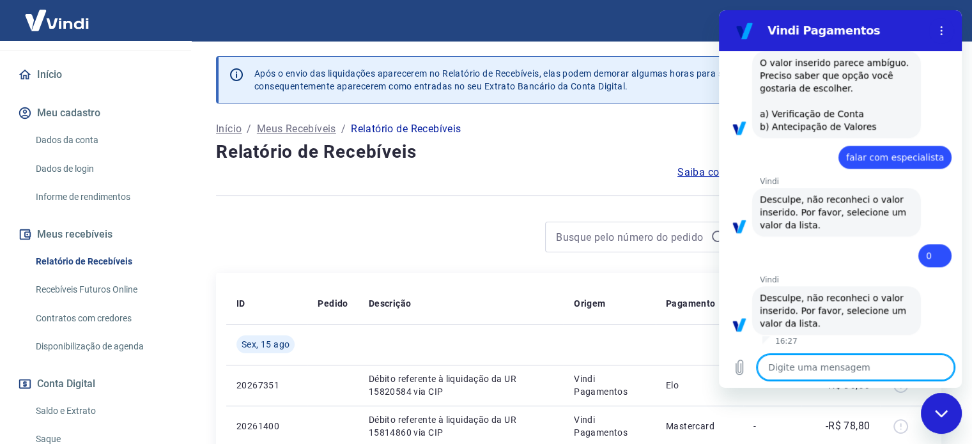
scroll to position [1512, 0]
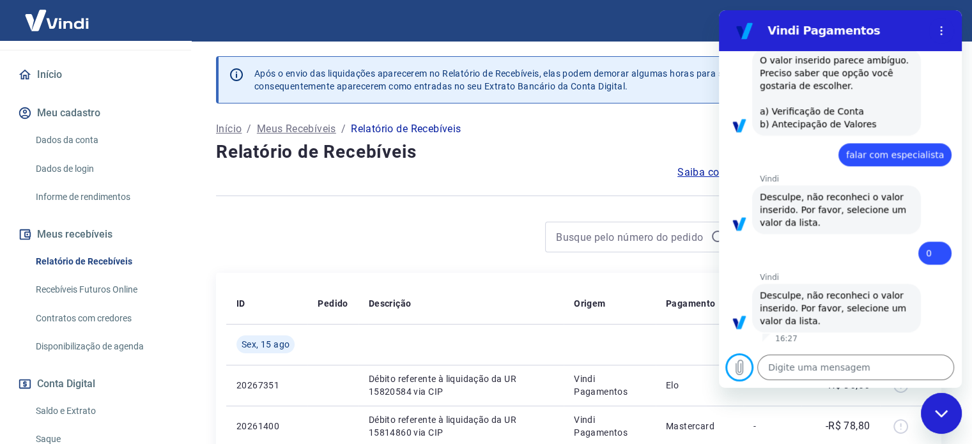
click at [948, 410] on div "Fechar janela de mensagens" at bounding box center [941, 413] width 38 height 38
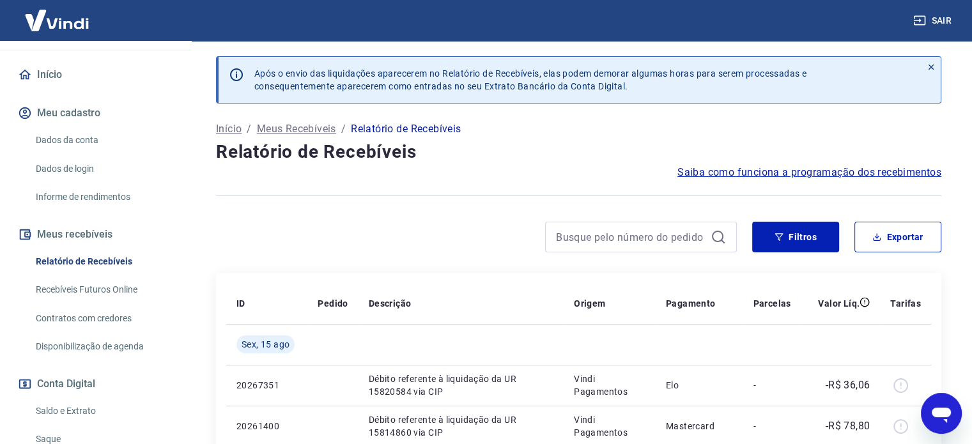
click at [948, 411] on icon "Abrir janela de mensagens" at bounding box center [940, 415] width 19 height 15
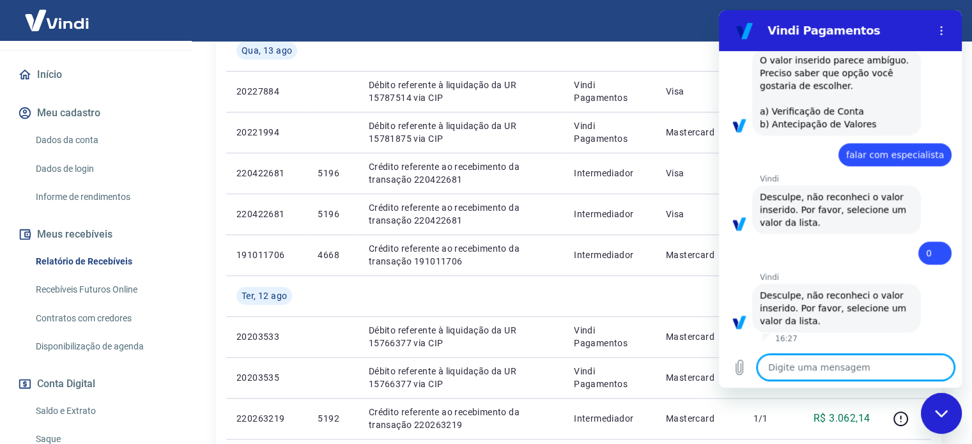
click at [838, 375] on textarea at bounding box center [855, 367] width 197 height 26
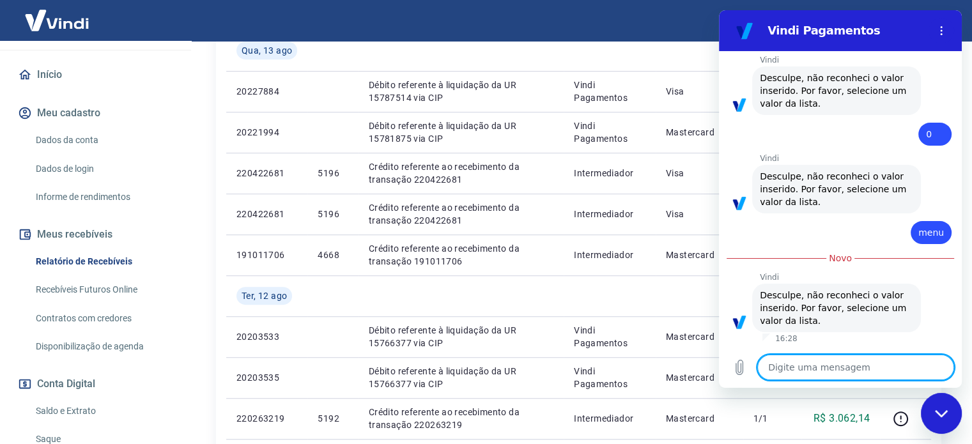
scroll to position [1631, 0]
click at [869, 360] on textarea at bounding box center [855, 367] width 197 height 26
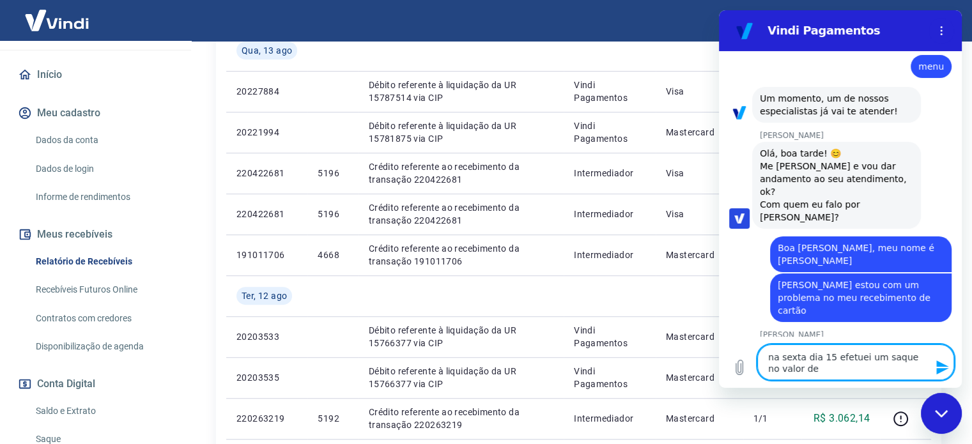
scroll to position [1914, 0]
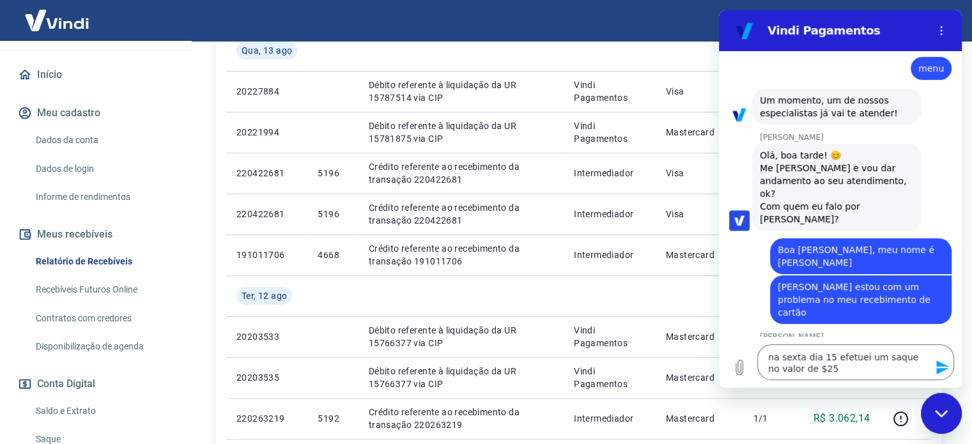
click at [61, 422] on link "Saldo e Extrato" at bounding box center [103, 411] width 145 height 26
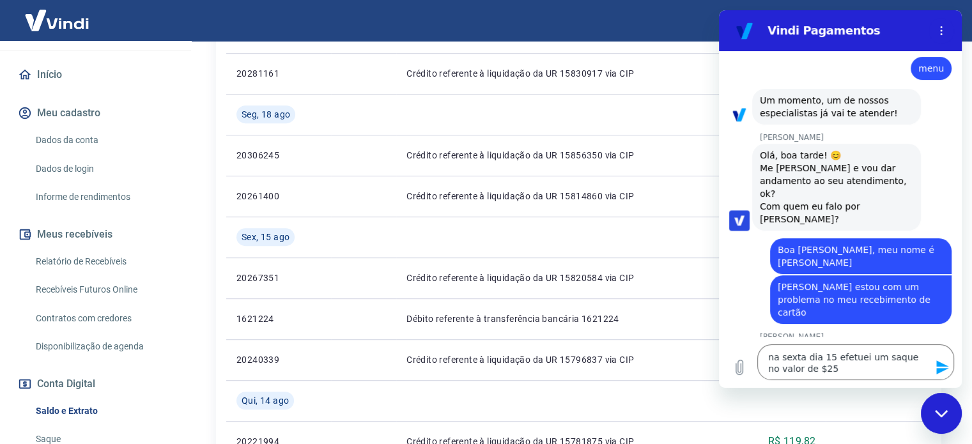
scroll to position [754, 0]
click at [941, 411] on icon "Fechar janela de mensagens" at bounding box center [940, 413] width 13 height 8
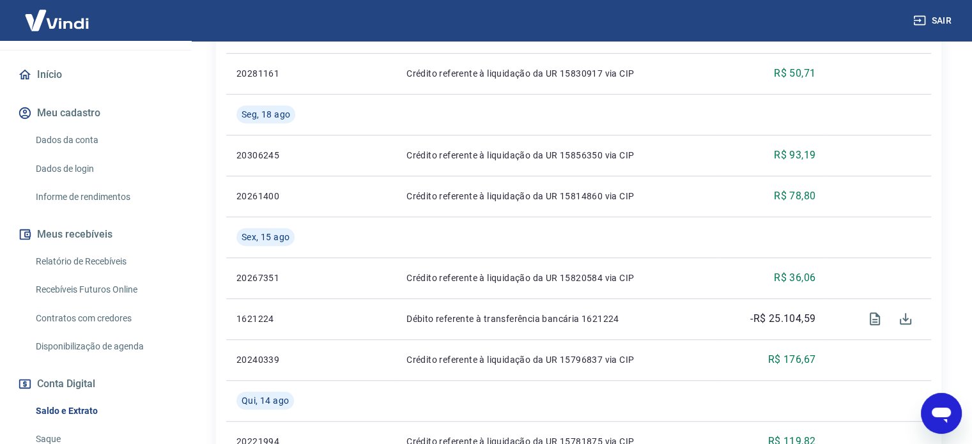
scroll to position [1916, 0]
click at [941, 411] on icon "Abrir janela de mensagens" at bounding box center [940, 415] width 19 height 15
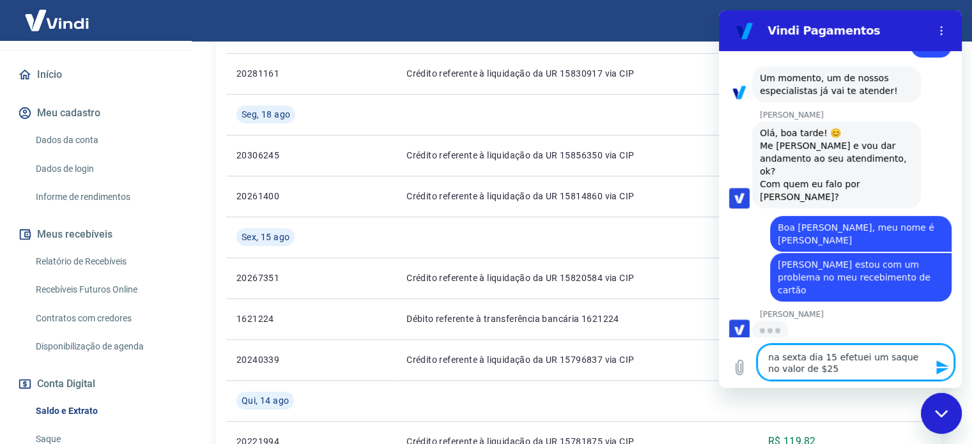
scroll to position [1894, 0]
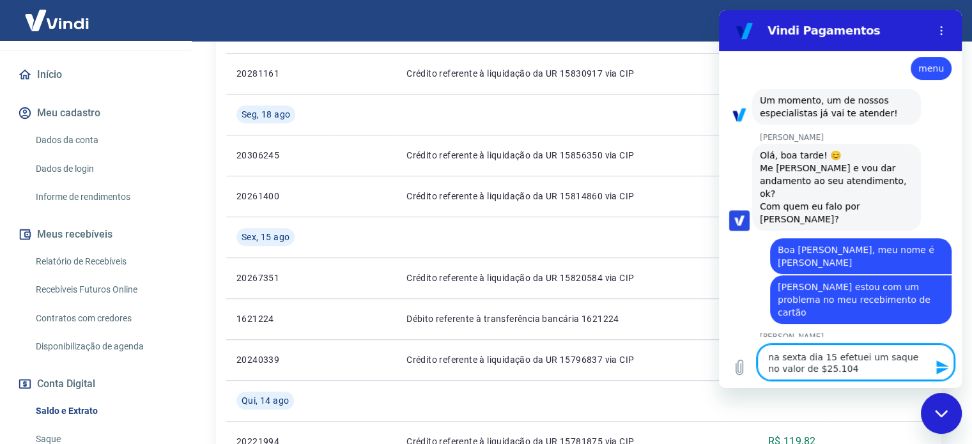
click at [936, 418] on div "Fechar janela de mensagens" at bounding box center [941, 413] width 38 height 38
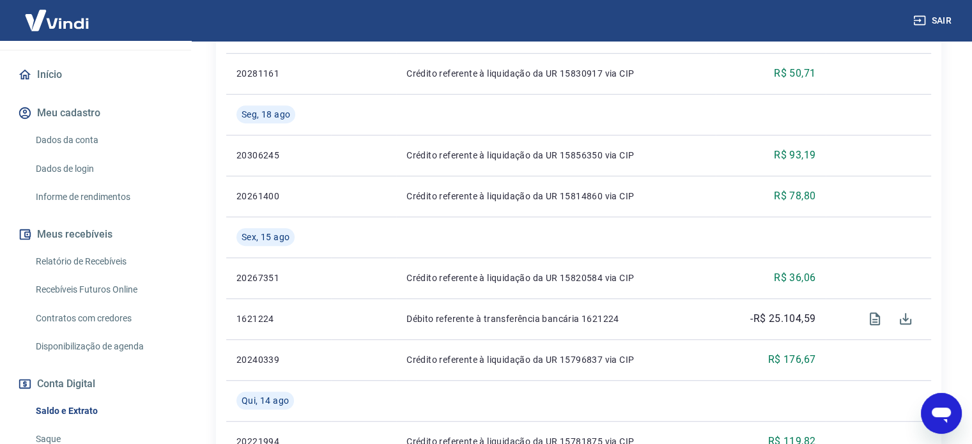
scroll to position [1896, 0]
click at [936, 418] on icon "Abrir janela de mensagens" at bounding box center [940, 413] width 23 height 23
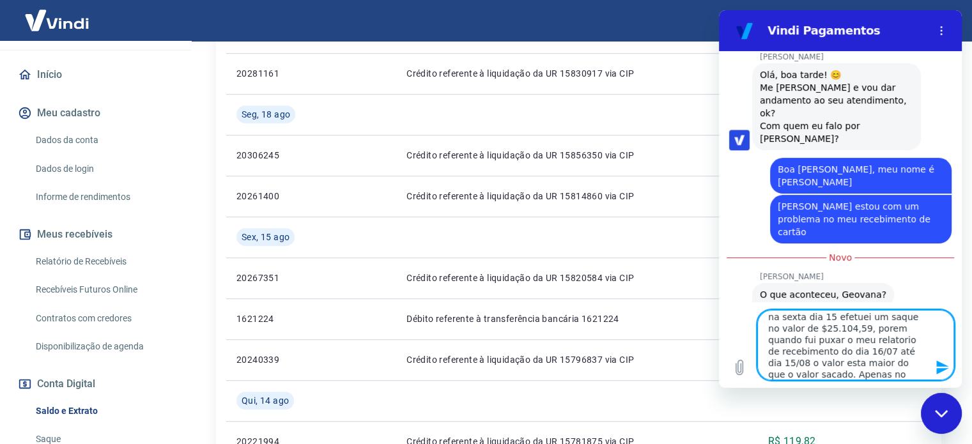
scroll to position [1973, 0]
click at [849, 374] on textarea "na sexta dia 15 efetuei um saque no valor de $25.104,59, porem quando fui puxar…" at bounding box center [855, 345] width 197 height 70
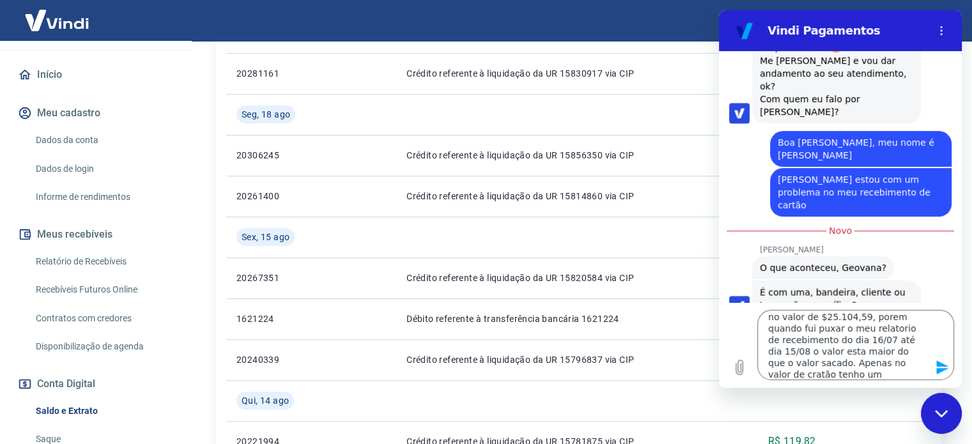
scroll to position [2004, 0]
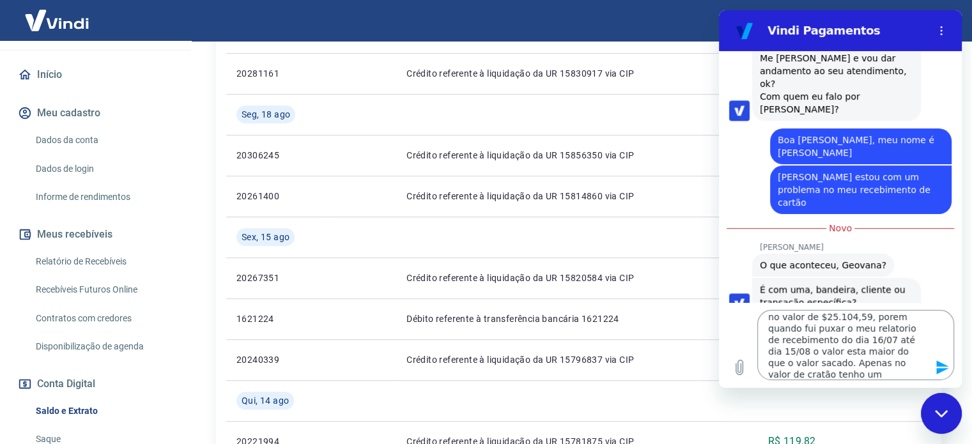
click at [819, 374] on textarea "na sexta dia 15 efetuei um saque no valor de $25.104,59, porem quando fui puxar…" at bounding box center [855, 345] width 197 height 70
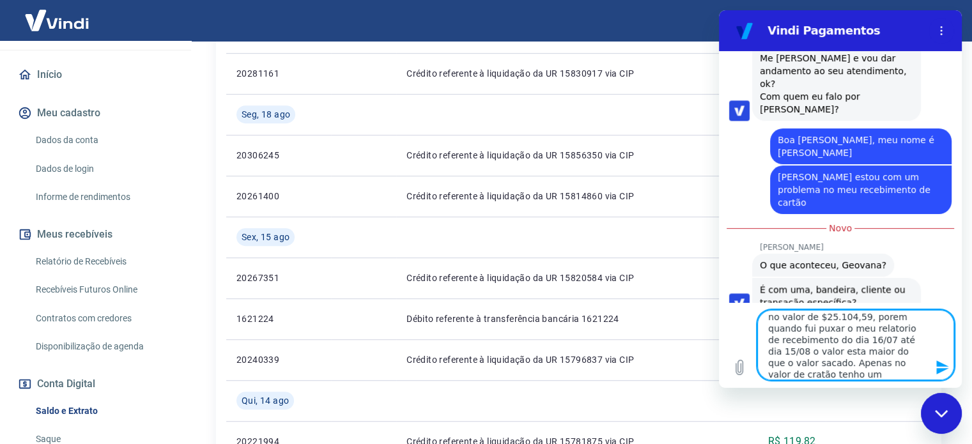
click at [825, 370] on textarea "na sexta dia 15 efetuei um saque no valor de $25.104,59, porem quando fui puxar…" at bounding box center [855, 345] width 197 height 70
click at [906, 374] on textarea "na sexta dia 15 efetuei um saque no valor de $25.104,59, porem quando fui puxar…" at bounding box center [855, 345] width 197 height 70
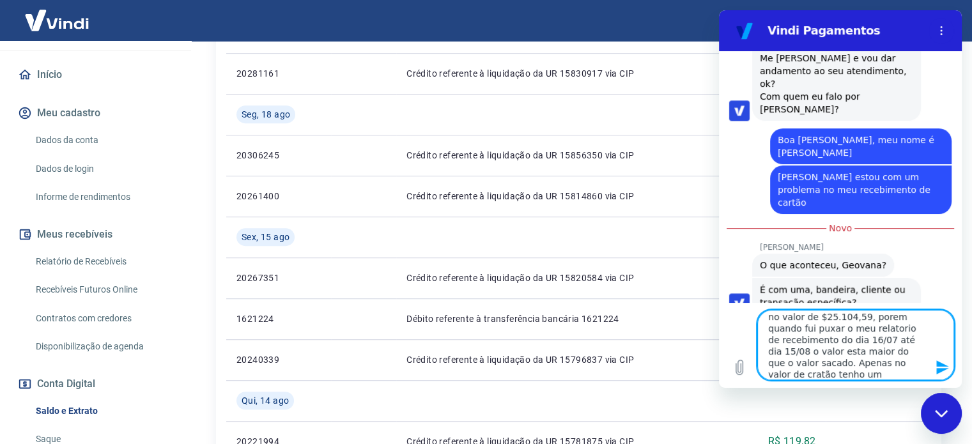
click at [846, 374] on textarea "na sexta dia 15 efetuei um saque no valor de $25.104,59, porem quando fui puxar…" at bounding box center [855, 345] width 197 height 70
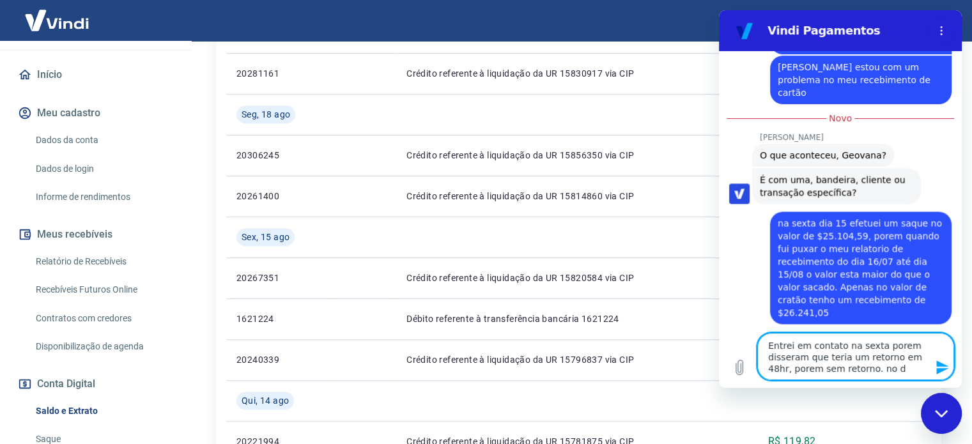
scroll to position [2112, 0]
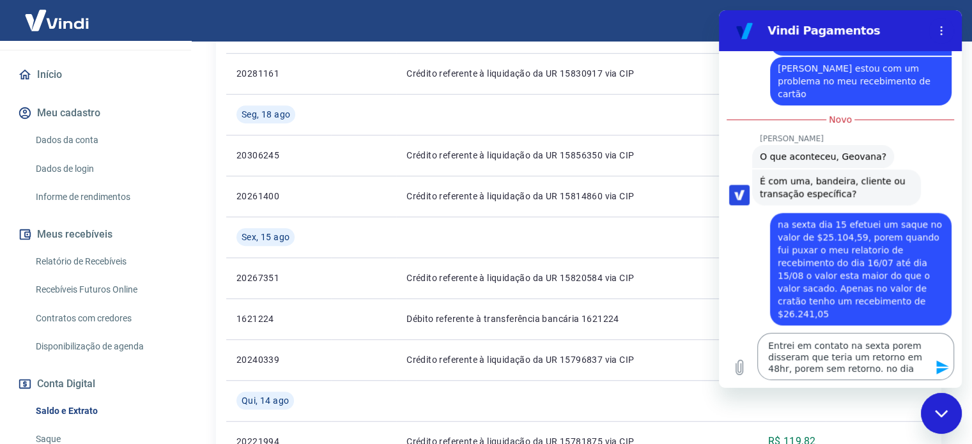
click at [895, 375] on textarea "Entrei em contato na sexta porem disseram que teria um retorno em 48hr, porem s…" at bounding box center [855, 356] width 197 height 47
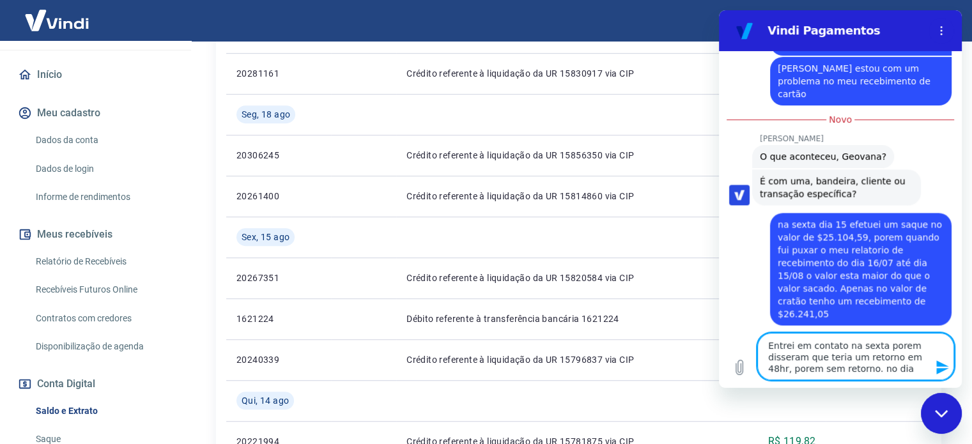
click at [895, 375] on textarea "Entrei em contato na sexta porem disseram que teria um retorno em 48hr, porem s…" at bounding box center [855, 356] width 197 height 47
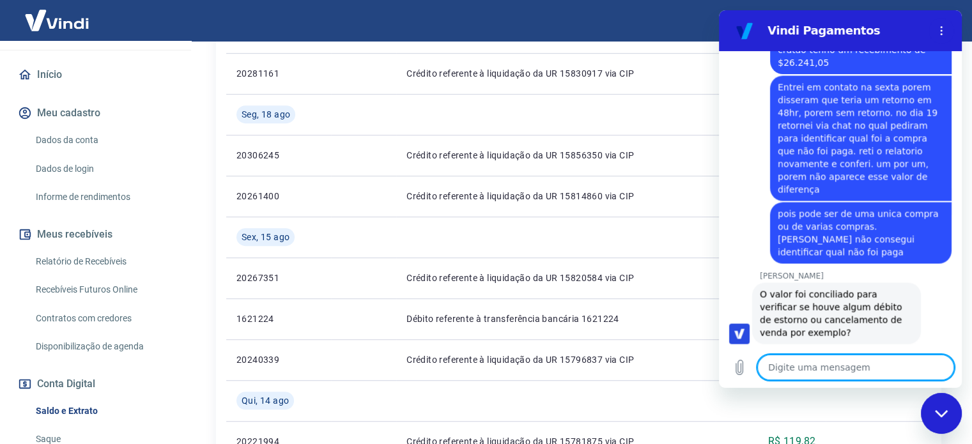
scroll to position [2366, 0]
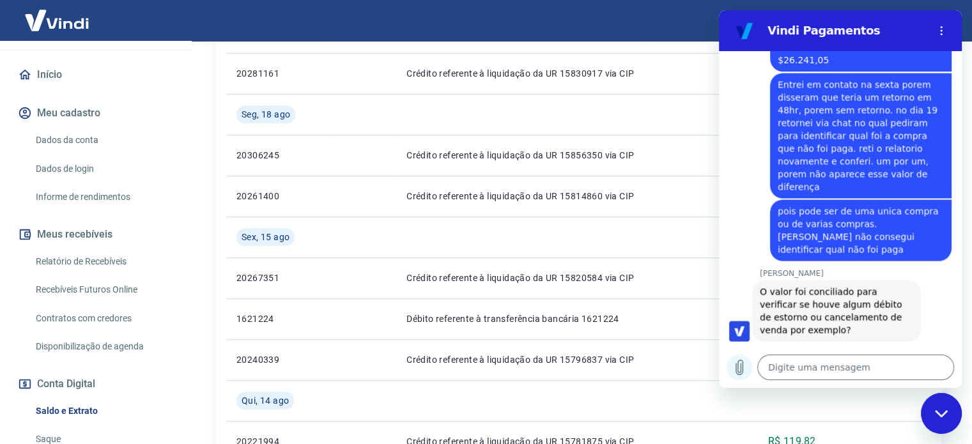
click at [733, 369] on icon "Carregar arquivo" at bounding box center [738, 367] width 15 height 15
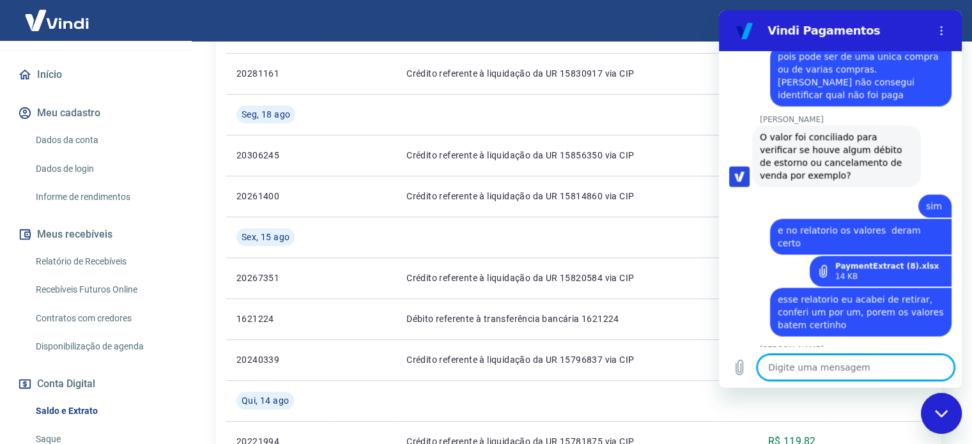
scroll to position [2575, 0]
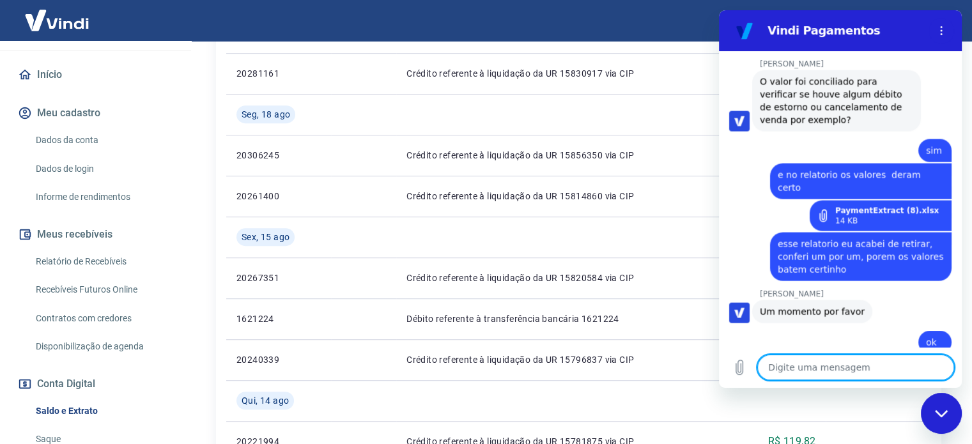
click at [835, 370] on textarea at bounding box center [855, 367] width 197 height 26
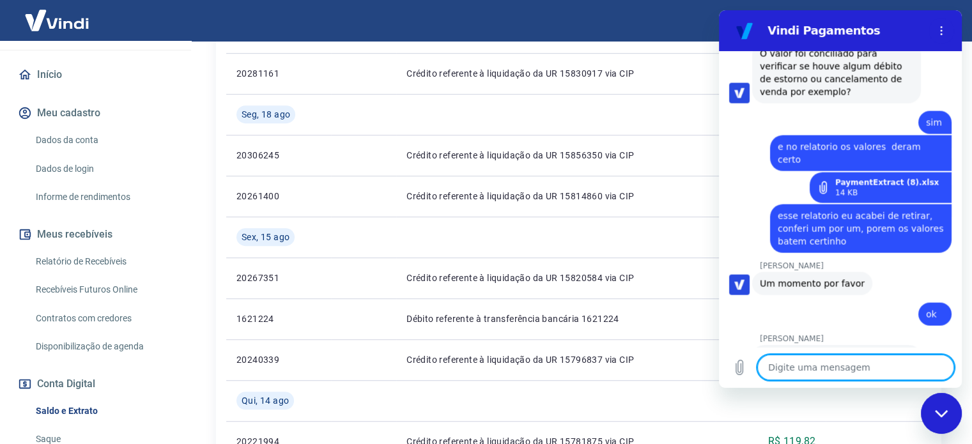
scroll to position [2606, 0]
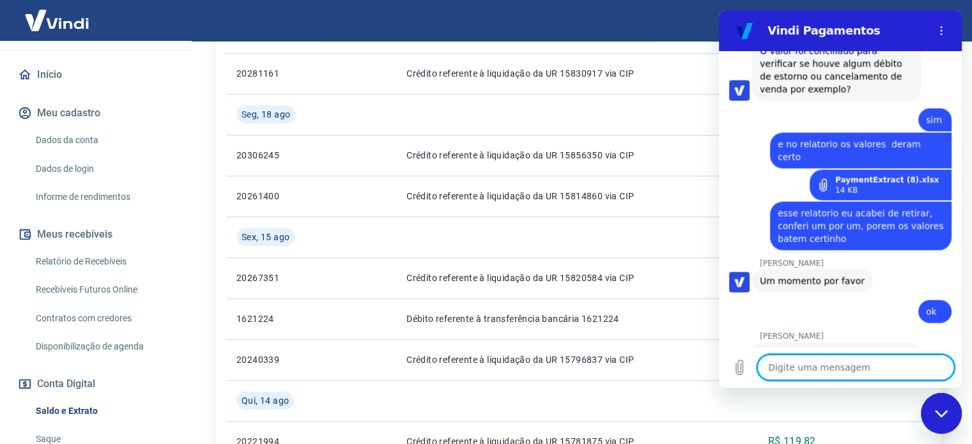
click at [938, 409] on icon "Fechar janela de mensagens" at bounding box center [940, 413] width 13 height 8
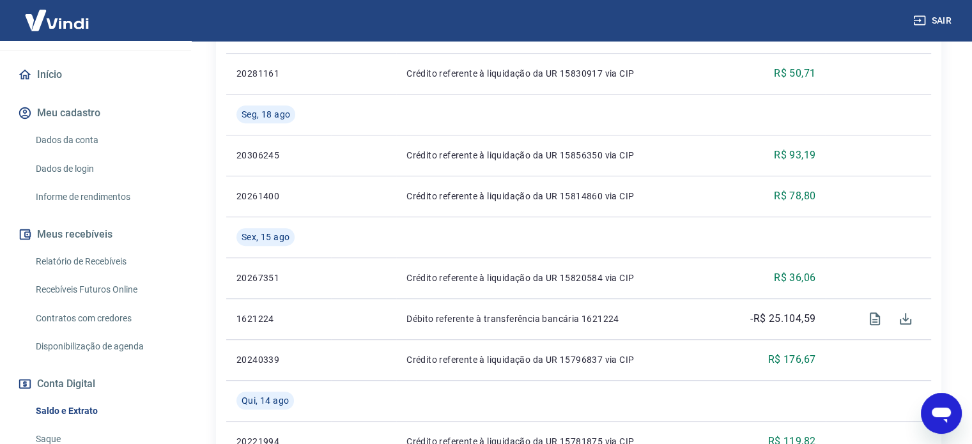
scroll to position [2612, 0]
click at [938, 409] on icon "Abrir janela de mensagens" at bounding box center [940, 415] width 19 height 15
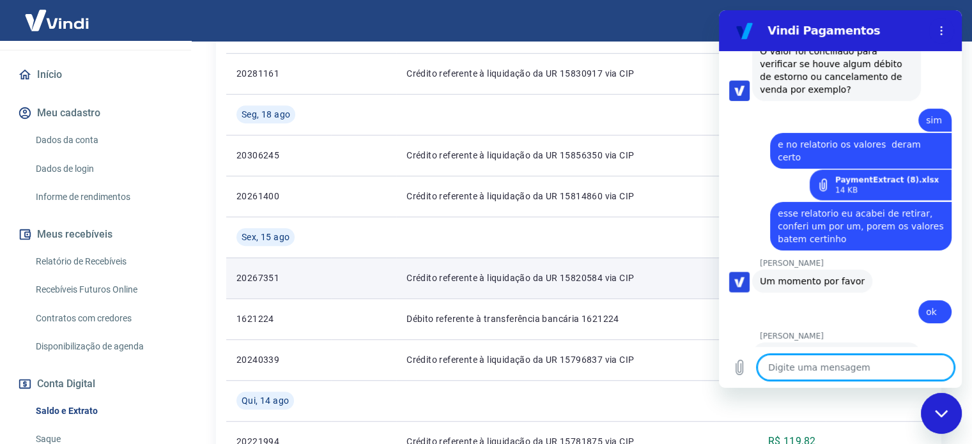
scroll to position [2640, 0]
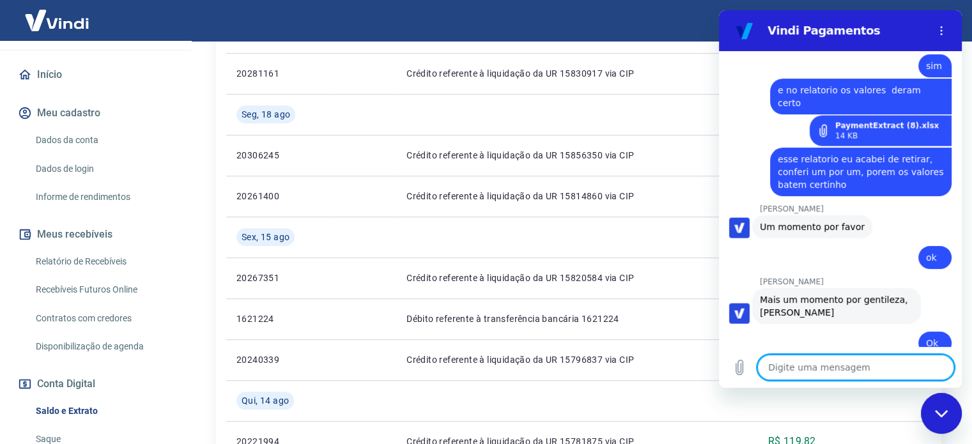
click at [852, 369] on textarea at bounding box center [855, 367] width 197 height 26
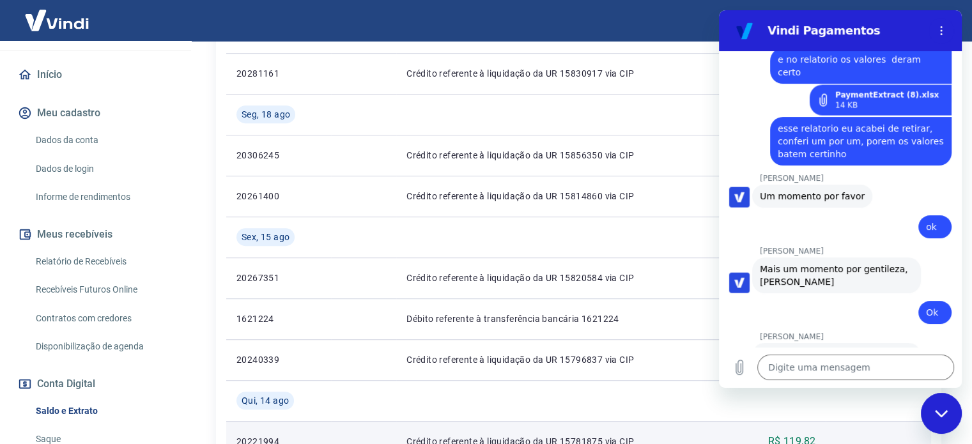
scroll to position [2726, 0]
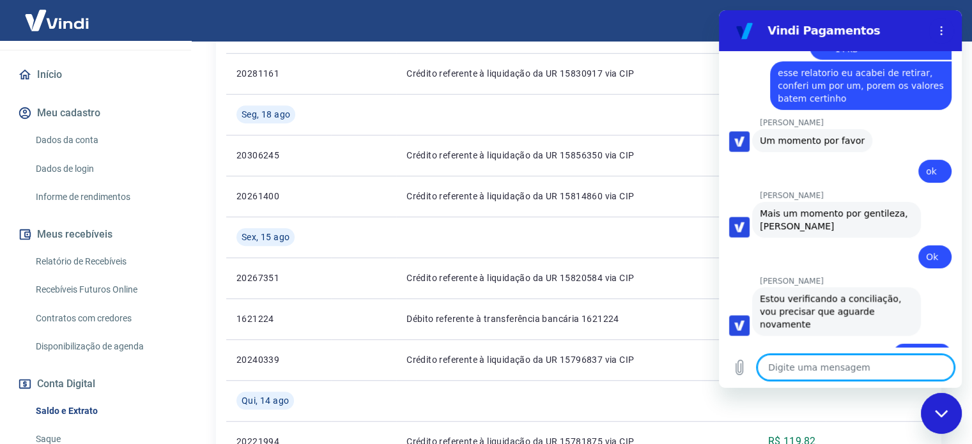
click at [823, 366] on textarea at bounding box center [855, 367] width 197 height 26
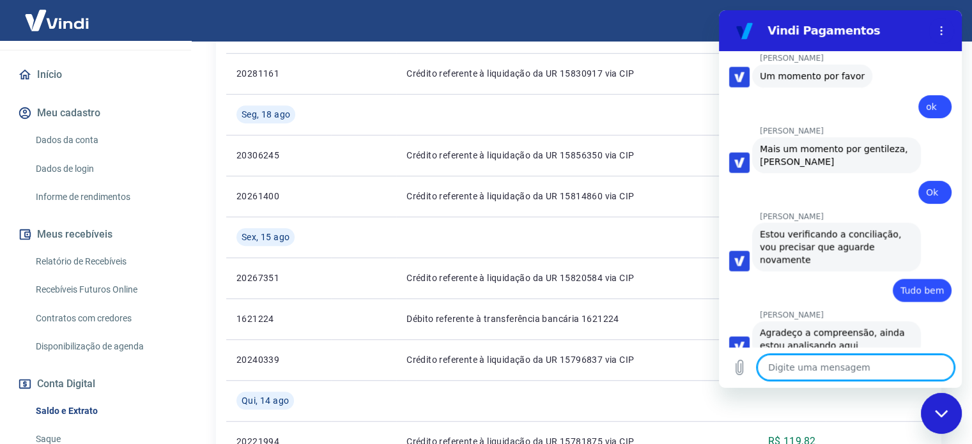
scroll to position [2793, 0]
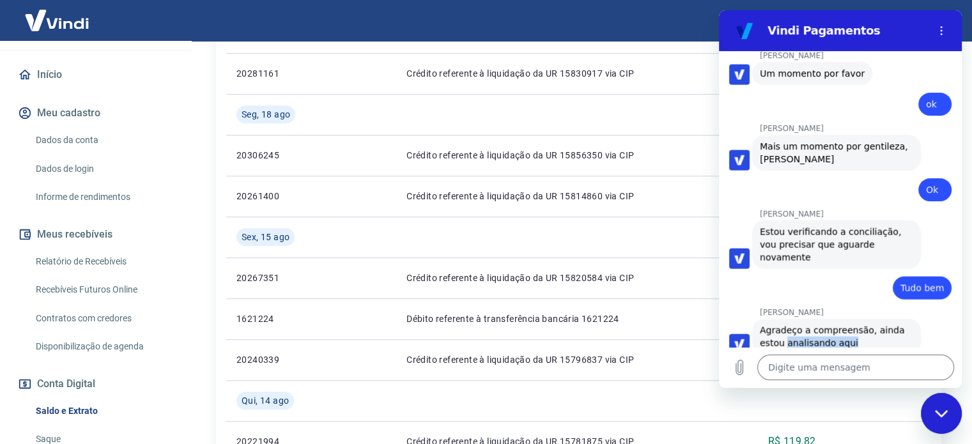
drag, startPoint x: 860, startPoint y: 251, endPoint x: 785, endPoint y: 259, distance: 75.8
click at [785, 319] on div "[PERSON_NAME] diz: [PERSON_NAME] a compreensão, ainda estou analisando aqui" at bounding box center [836, 337] width 169 height 36
click at [785, 325] on span "Agradeço a compreensão, ainda estou analisando aqui" at bounding box center [833, 336] width 148 height 23
click at [903, 319] on div "[PERSON_NAME] diz: [PERSON_NAME] a compreensão, ainda estou analisando aqui" at bounding box center [836, 337] width 169 height 36
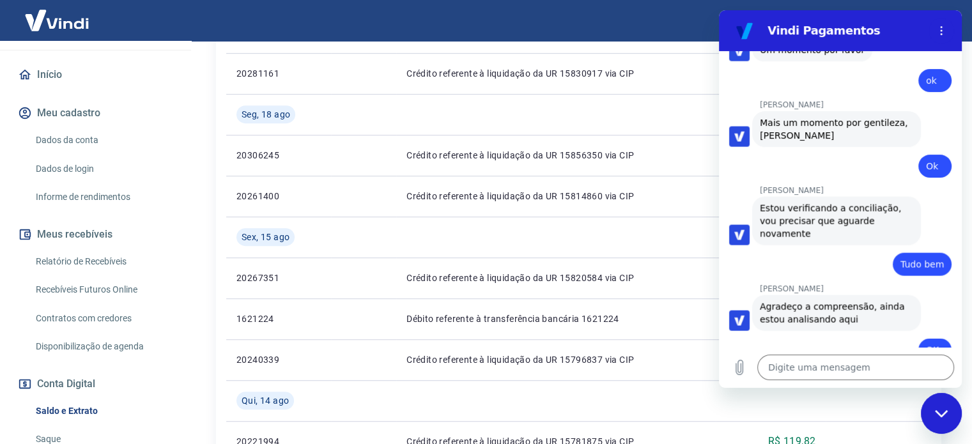
click at [909, 294] on div "[PERSON_NAME] diz: [PERSON_NAME] a compreensão, ainda estou analisando aqui" at bounding box center [845, 312] width 232 height 37
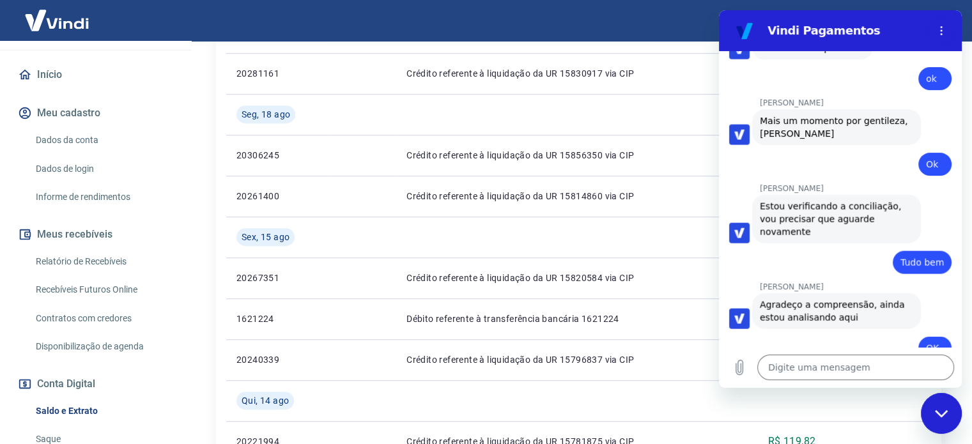
scroll to position [2818, 0]
click at [809, 363] on textarea at bounding box center [855, 367] width 197 height 26
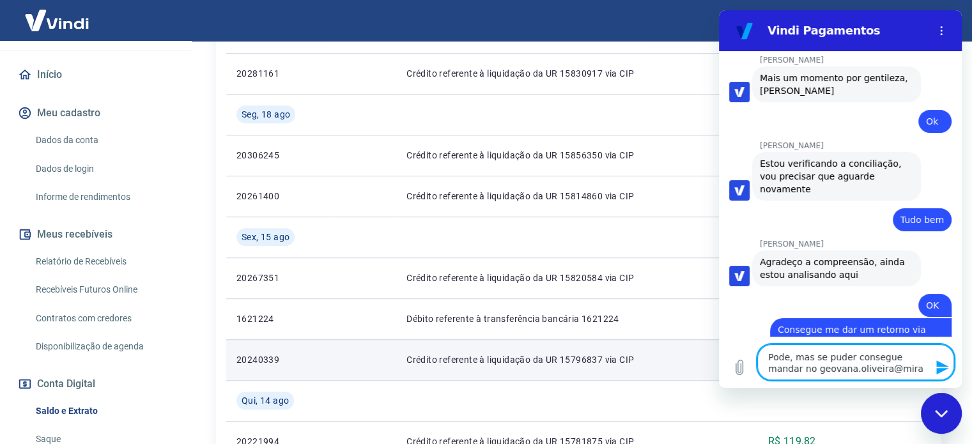
scroll to position [2872, 0]
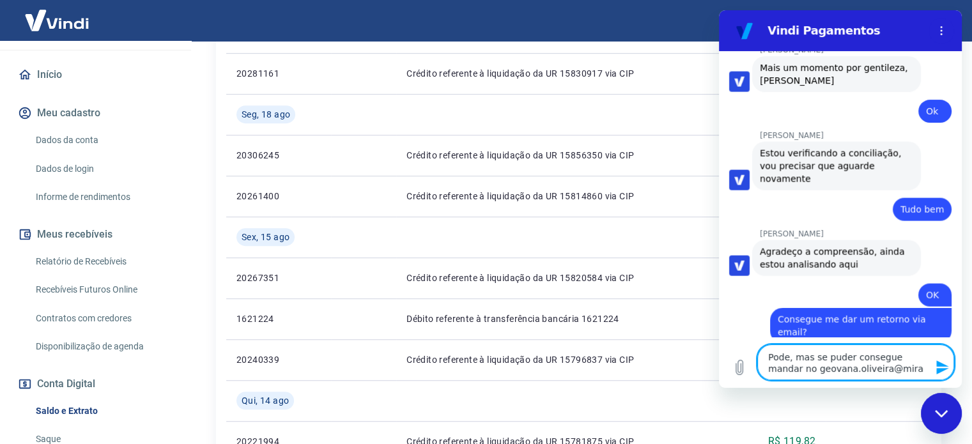
click at [906, 364] on textarea "Pode, mas se puder consegue mandar no geovana.oliveira@mira" at bounding box center [855, 362] width 197 height 36
drag, startPoint x: 892, startPoint y: 375, endPoint x: 775, endPoint y: 379, distance: 117.6
click at [775, 379] on textarea "Pode, mas se puder consegue mandar no geovana.oliveira@mira" at bounding box center [855, 362] width 197 height 36
click at [881, 370] on textarea "Pode, mas se puder consegue mandar no geovana.oliveira@mira" at bounding box center [855, 362] width 197 height 36
paste textarea "[EMAIL_ADDRESS][DOMAIN_NAME]"
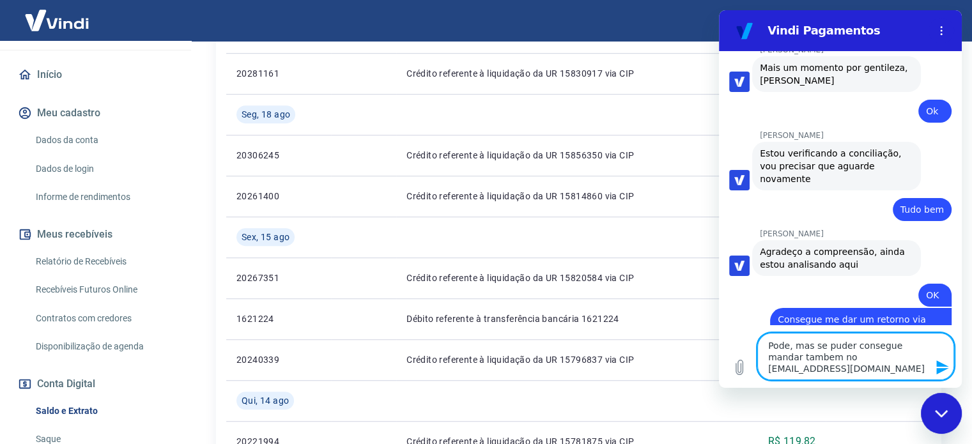
click at [818, 358] on textarea "Pode, mas se puder consegue mandar tambem no [EMAIL_ADDRESS][DOMAIN_NAME]" at bounding box center [855, 356] width 197 height 47
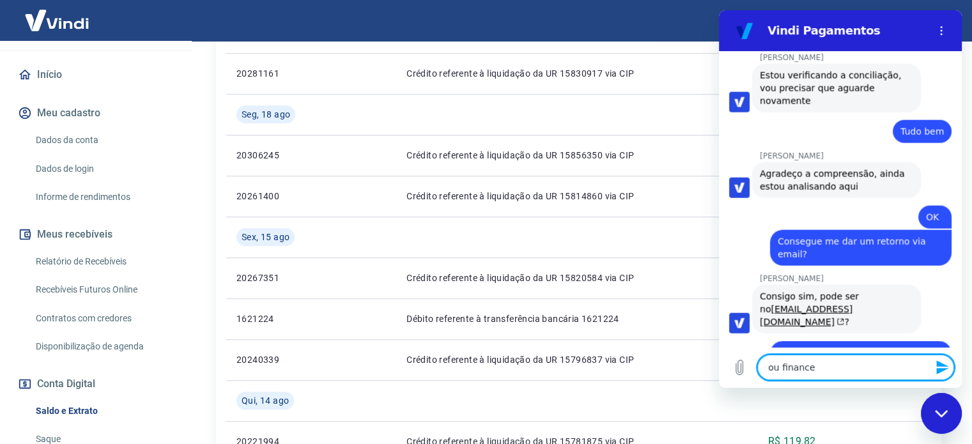
scroll to position [2948, 0]
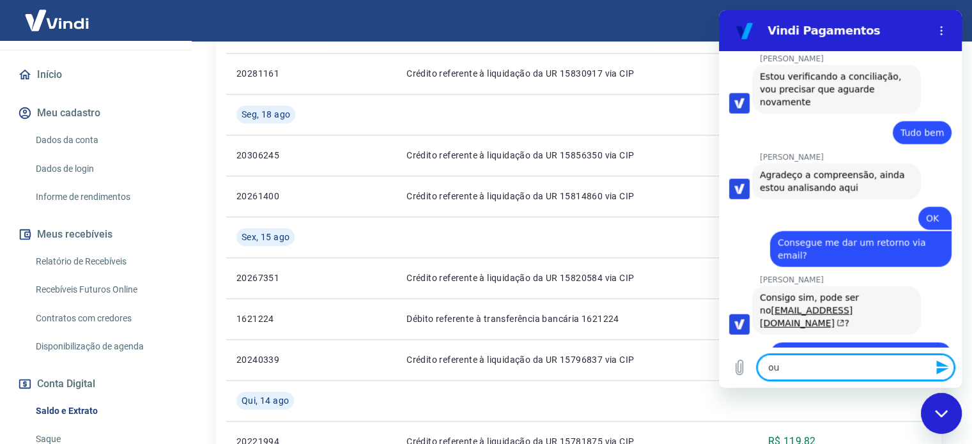
paste textarea "[EMAIL_ADDRESS][DOMAIN_NAME]"
click at [785, 368] on textarea "ou [EMAIL_ADDRESS][DOMAIN_NAME]" at bounding box center [855, 367] width 197 height 26
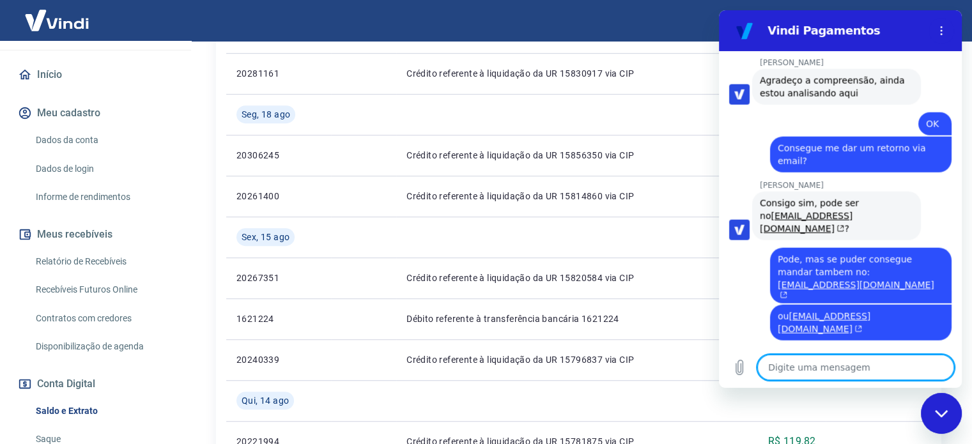
scroll to position [3045, 0]
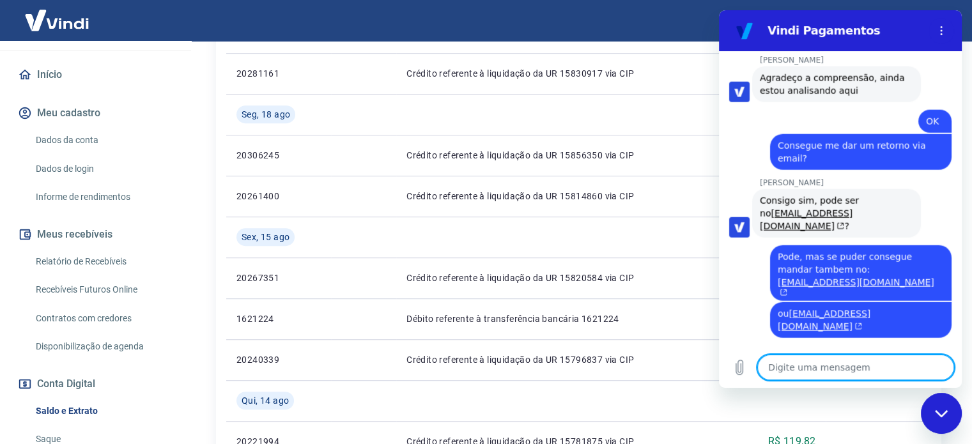
click at [926, 418] on span "Aguardo retrorno" at bounding box center [905, 423] width 77 height 10
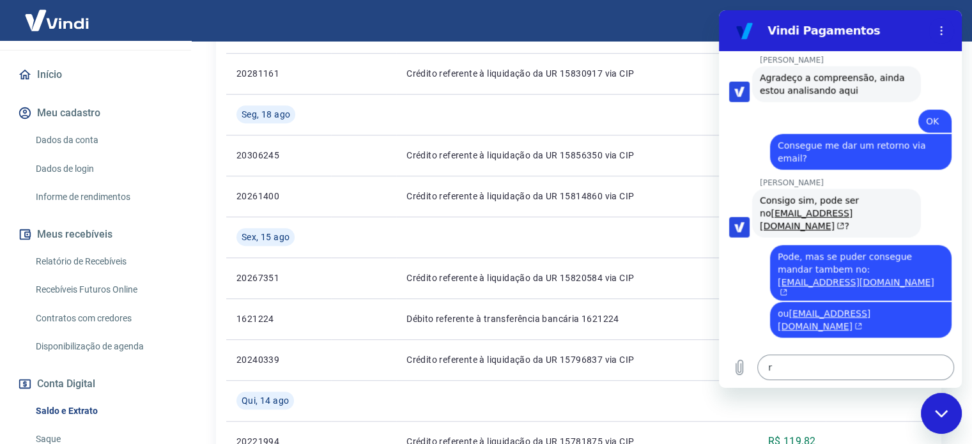
click at [841, 370] on textarea "r" at bounding box center [855, 367] width 197 height 26
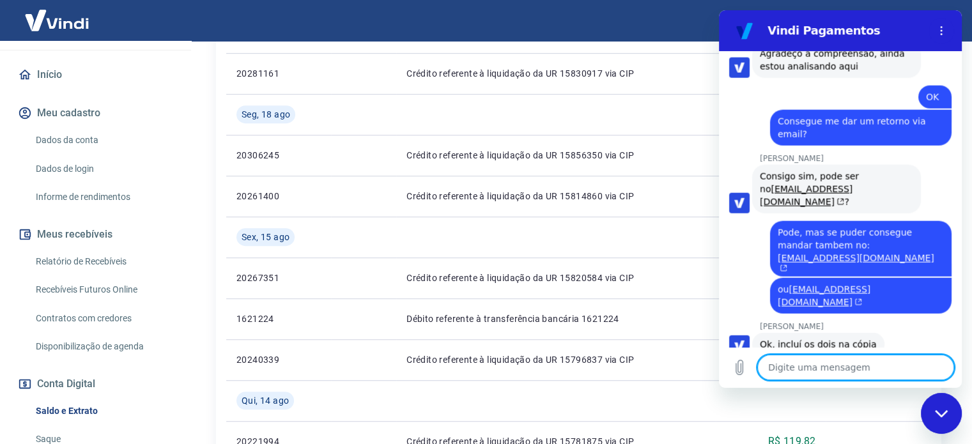
scroll to position [3125, 0]
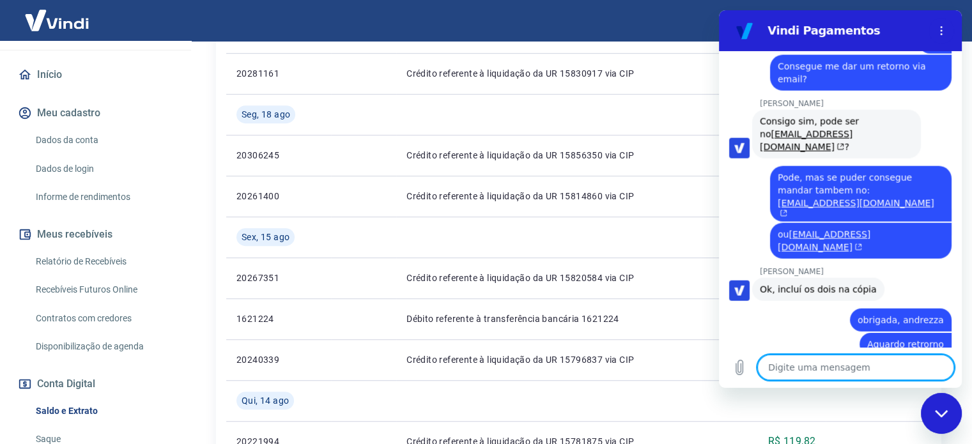
click at [838, 361] on textarea at bounding box center [855, 367] width 197 height 26
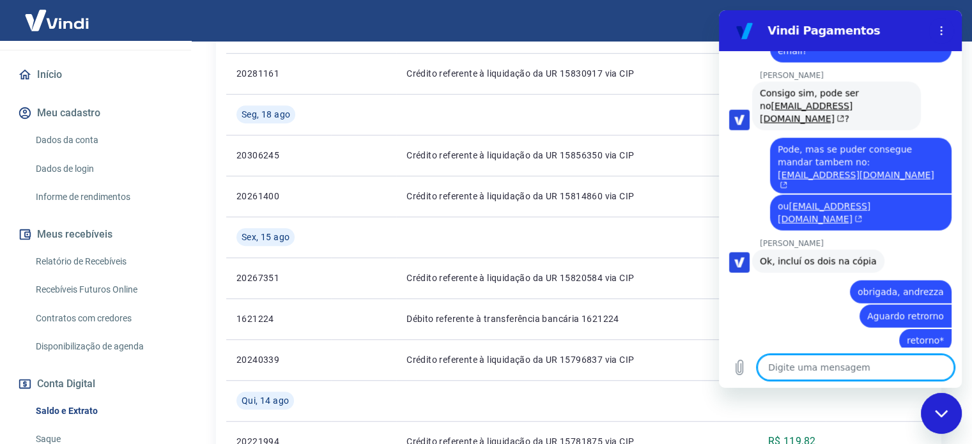
scroll to position [3155, 0]
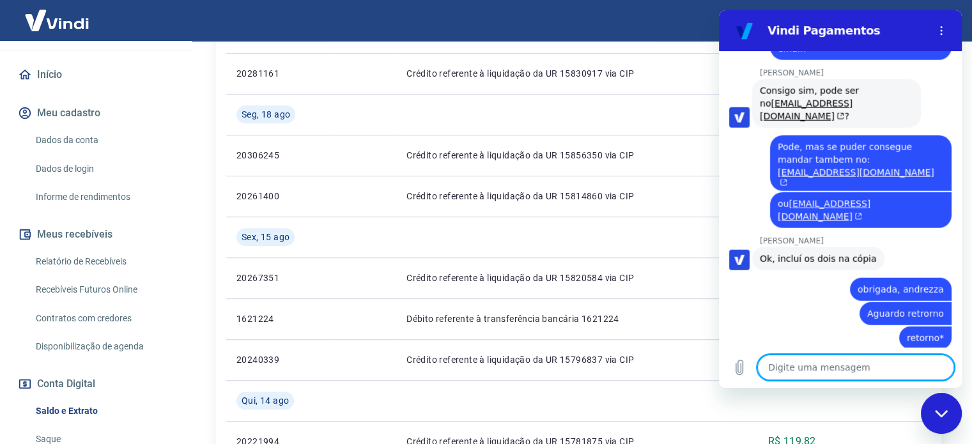
click at [903, 369] on textarea at bounding box center [855, 367] width 197 height 26
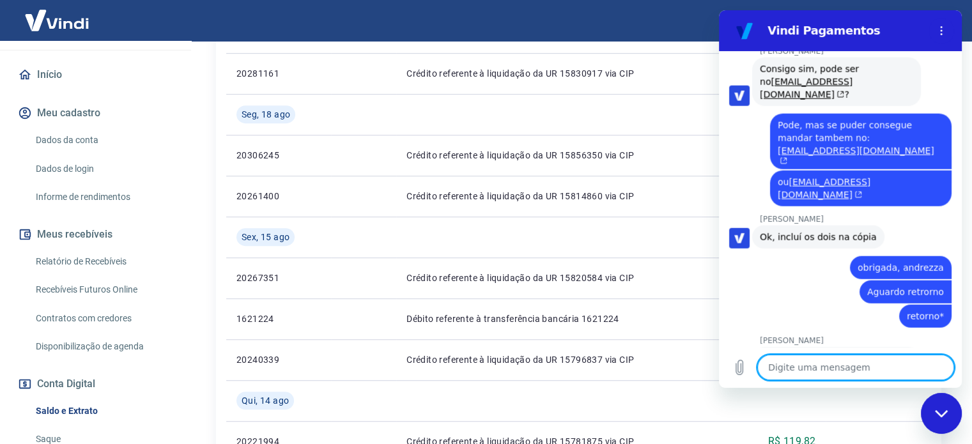
scroll to position [3180, 0]
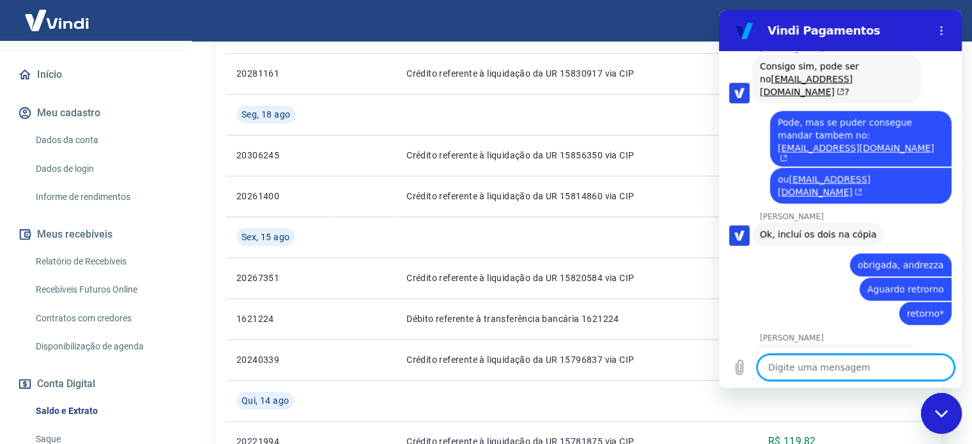
click at [934, 405] on div "Fechar janela de mensagens" at bounding box center [941, 413] width 38 height 38
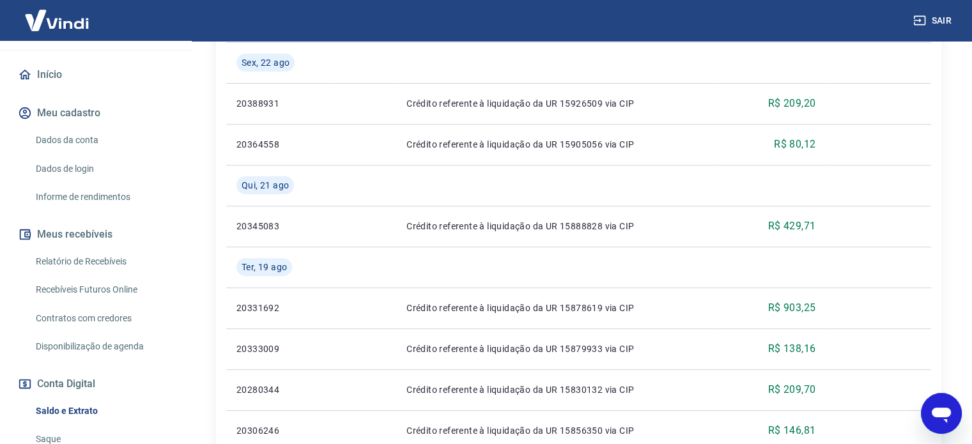
scroll to position [97, 0]
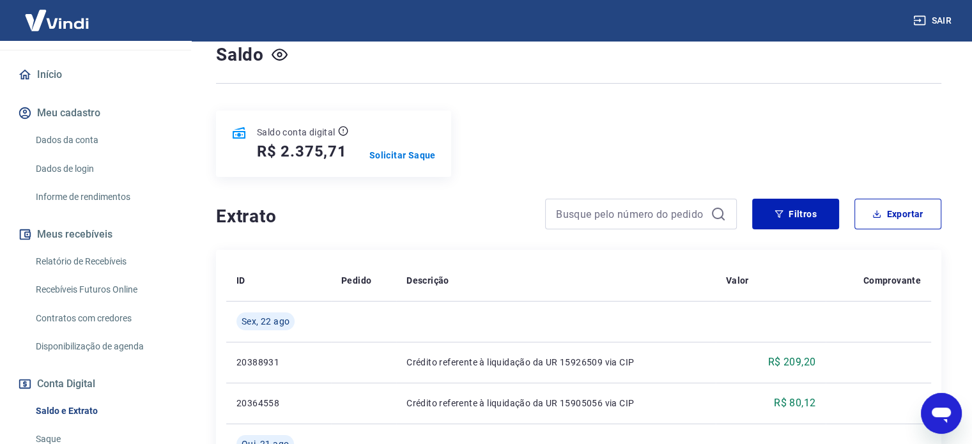
click at [934, 30] on button "Sair" at bounding box center [933, 21] width 46 height 24
